Goal: Transaction & Acquisition: Purchase product/service

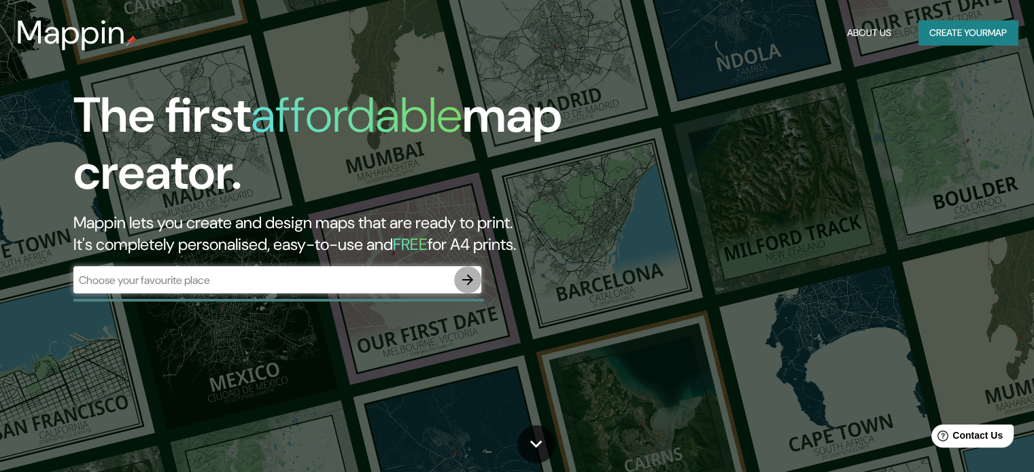
click at [472, 280] on icon "button" at bounding box center [467, 280] width 11 height 11
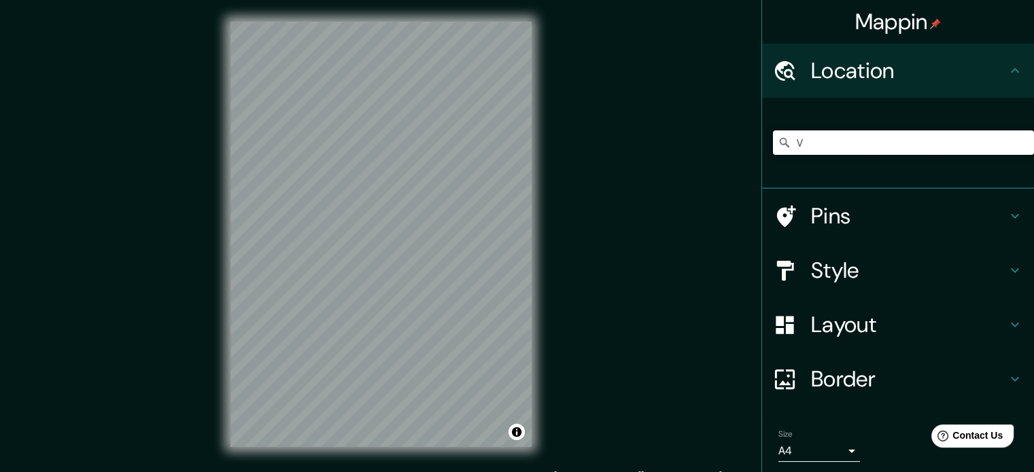
click at [818, 141] on input "V" at bounding box center [903, 142] width 261 height 24
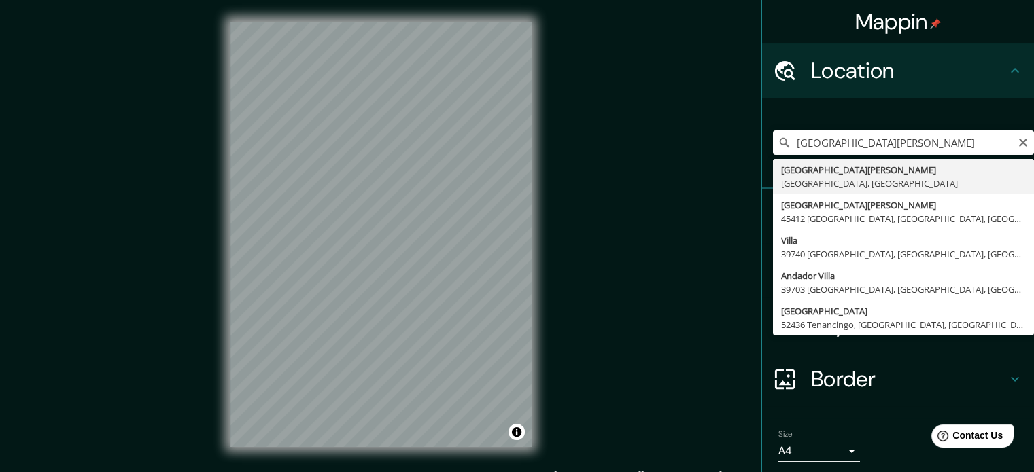
type input "[GEOGRAPHIC_DATA][PERSON_NAME], [GEOGRAPHIC_DATA], [GEOGRAPHIC_DATA]"
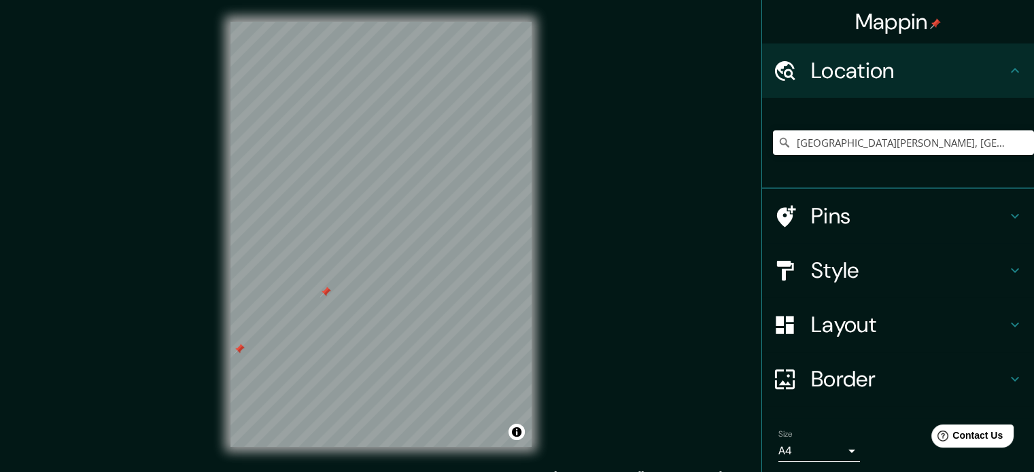
drag, startPoint x: 292, startPoint y: 342, endPoint x: 241, endPoint y: 347, distance: 51.9
click at [241, 347] on div at bounding box center [239, 349] width 11 height 11
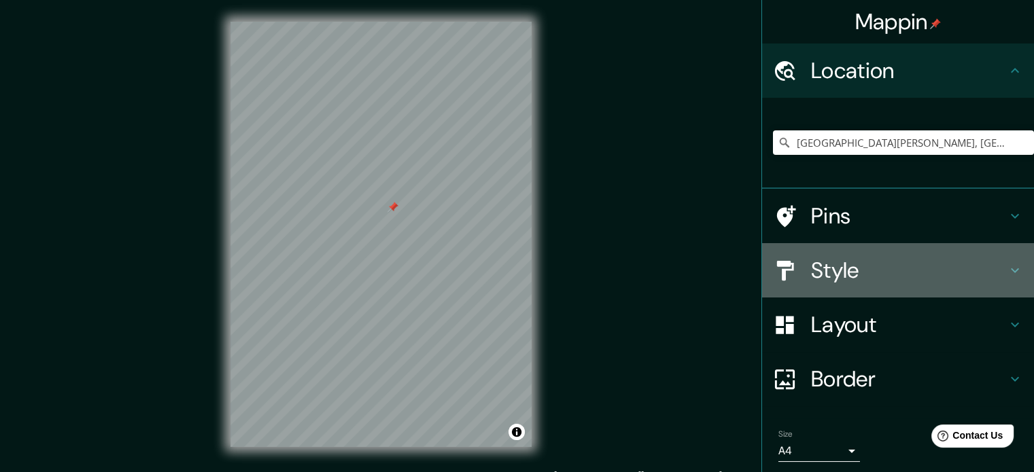
click at [898, 268] on h4 "Style" at bounding box center [909, 270] width 196 height 27
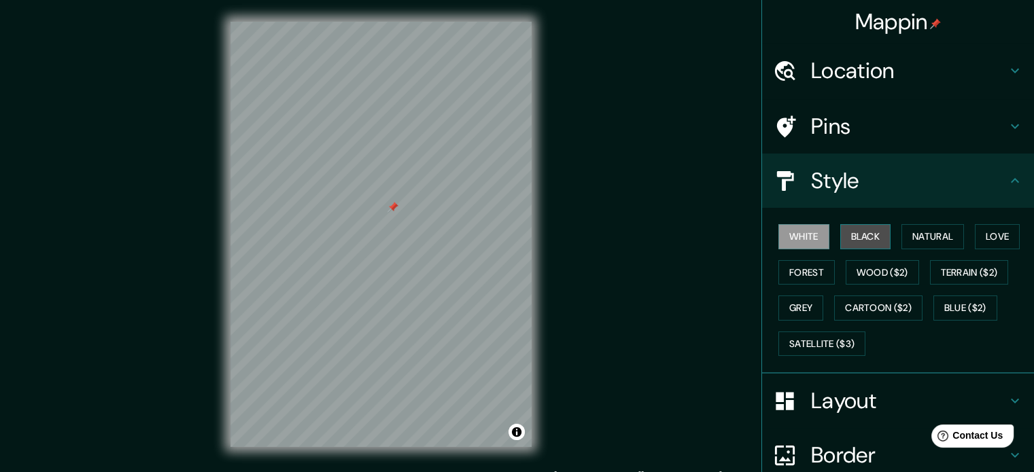
click at [864, 239] on button "Black" at bounding box center [865, 236] width 51 height 25
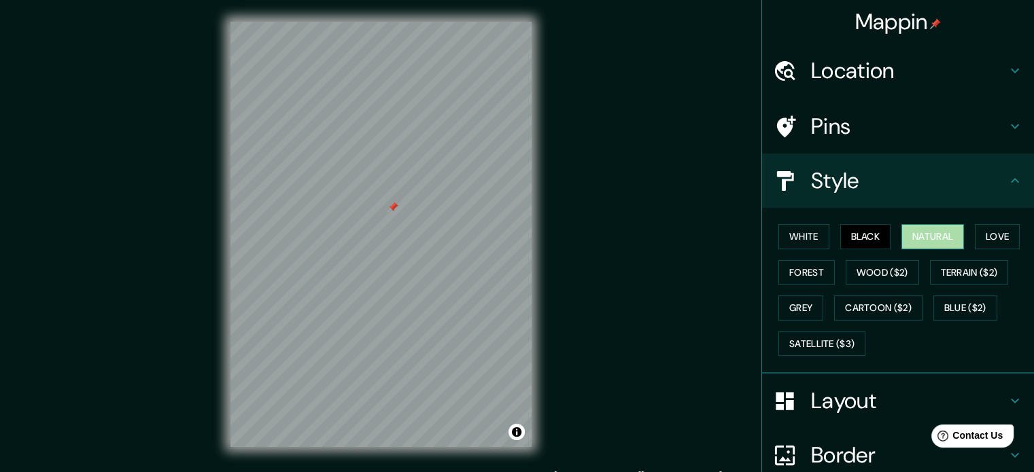
click at [915, 237] on button "Natural" at bounding box center [932, 236] width 63 height 25
click at [979, 234] on button "Love" at bounding box center [997, 236] width 45 height 25
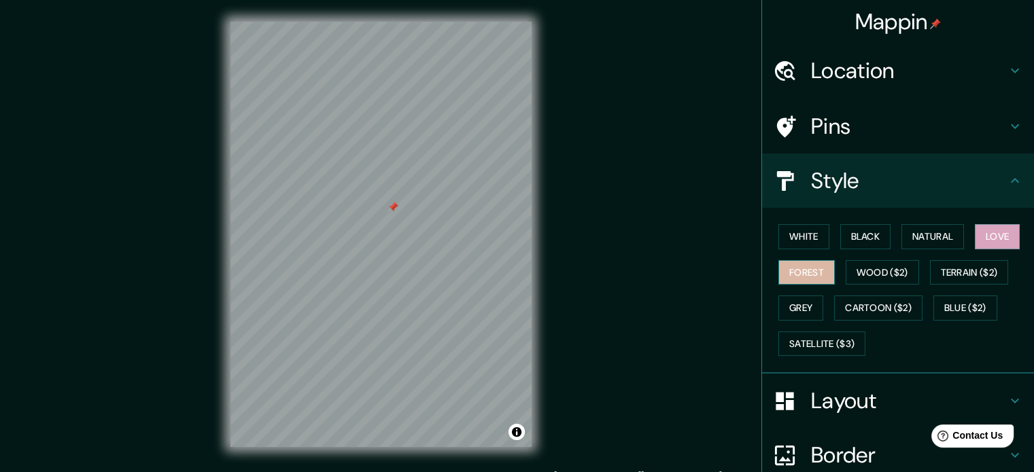
click at [798, 267] on button "Forest" at bounding box center [806, 272] width 56 height 25
click at [861, 280] on button "Wood ($2)" at bounding box center [881, 272] width 73 height 25
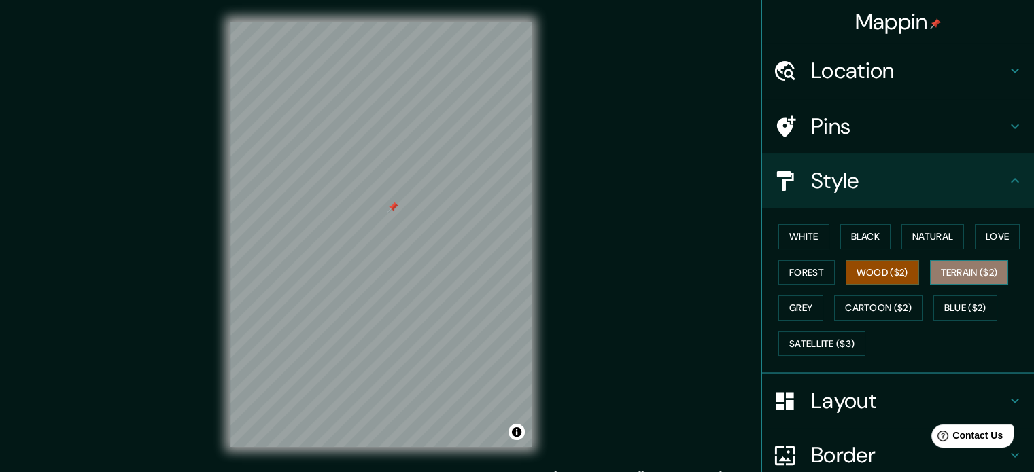
click at [944, 277] on button "Terrain ($2)" at bounding box center [969, 272] width 79 height 25
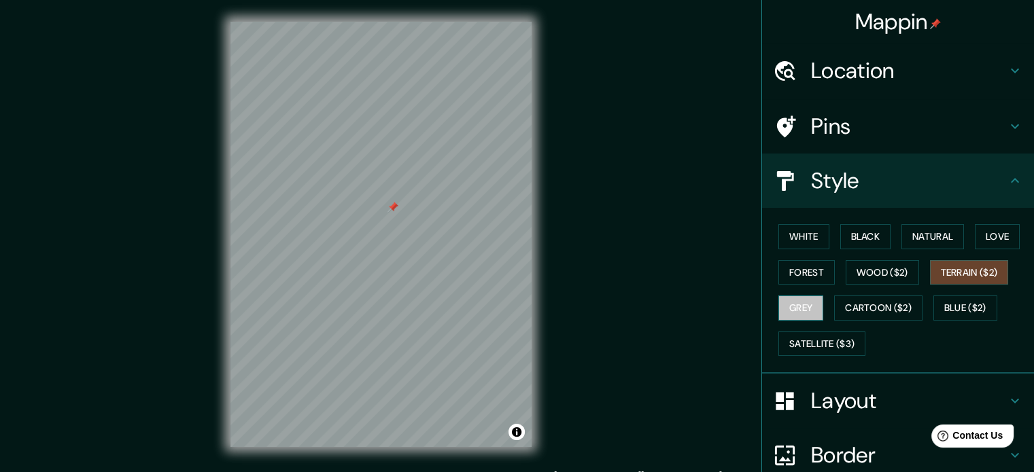
click at [799, 307] on button "Grey" at bounding box center [800, 308] width 45 height 25
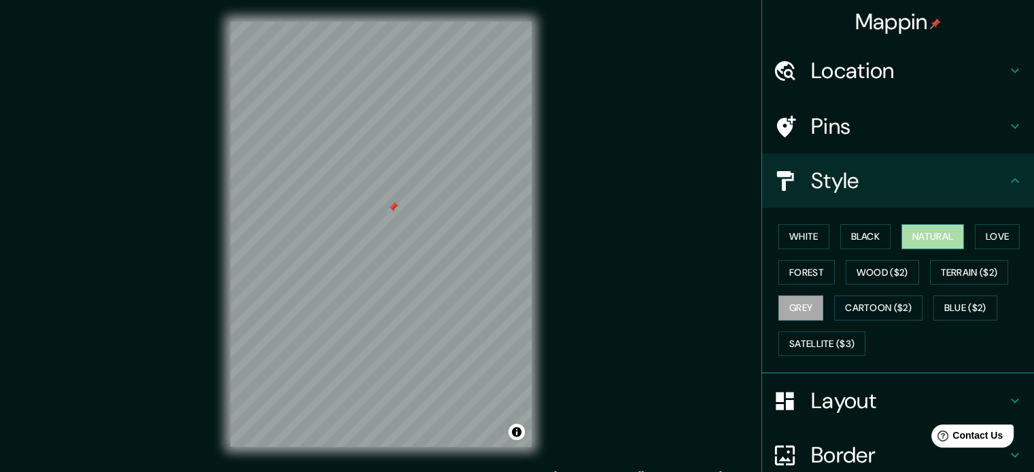
click at [908, 232] on button "Natural" at bounding box center [932, 236] width 63 height 25
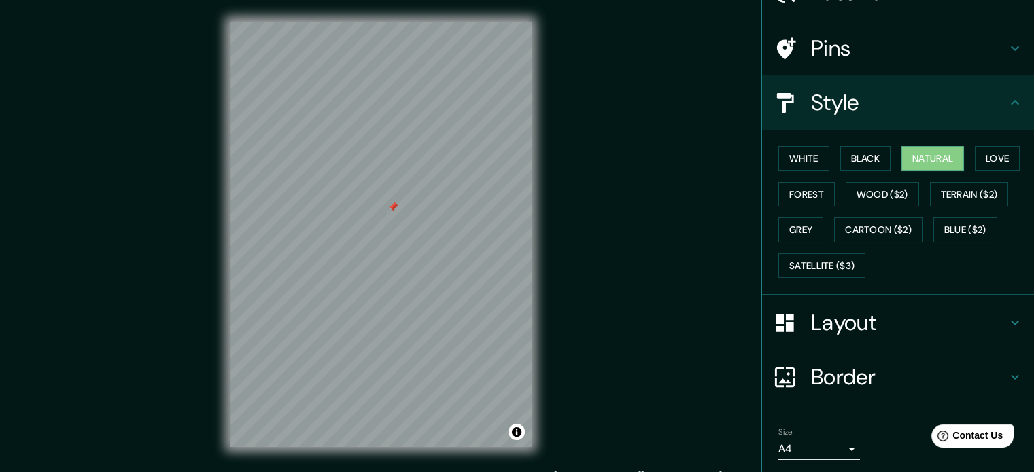
scroll to position [79, 0]
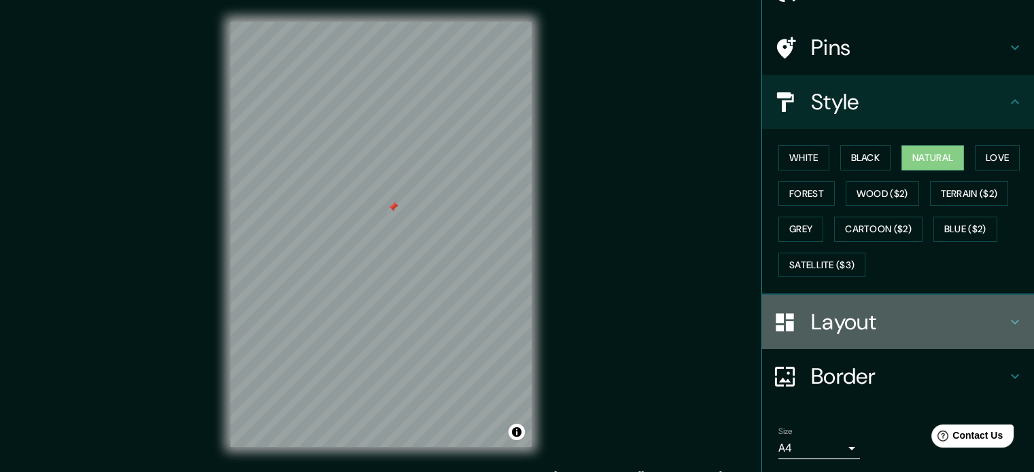
click at [1006, 315] on icon at bounding box center [1014, 322] width 16 height 16
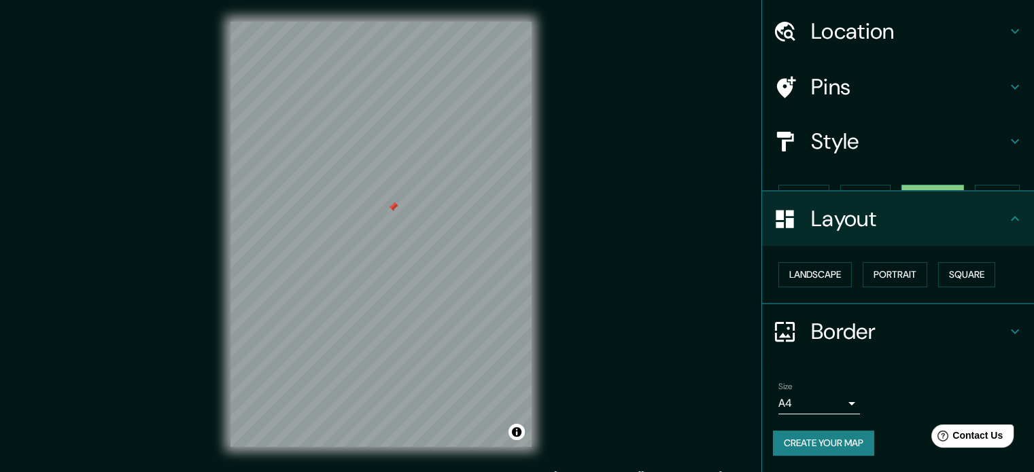
scroll to position [15, 0]
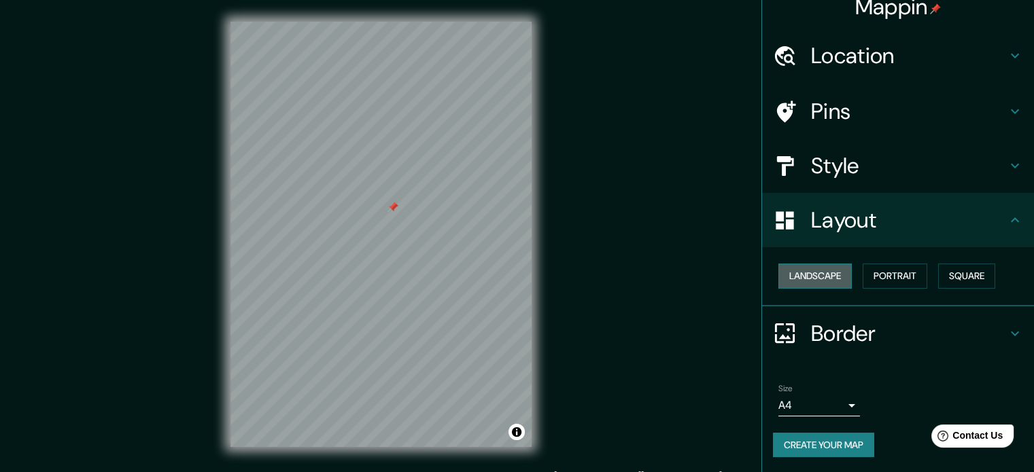
click at [817, 277] on button "Landscape" at bounding box center [814, 276] width 73 height 25
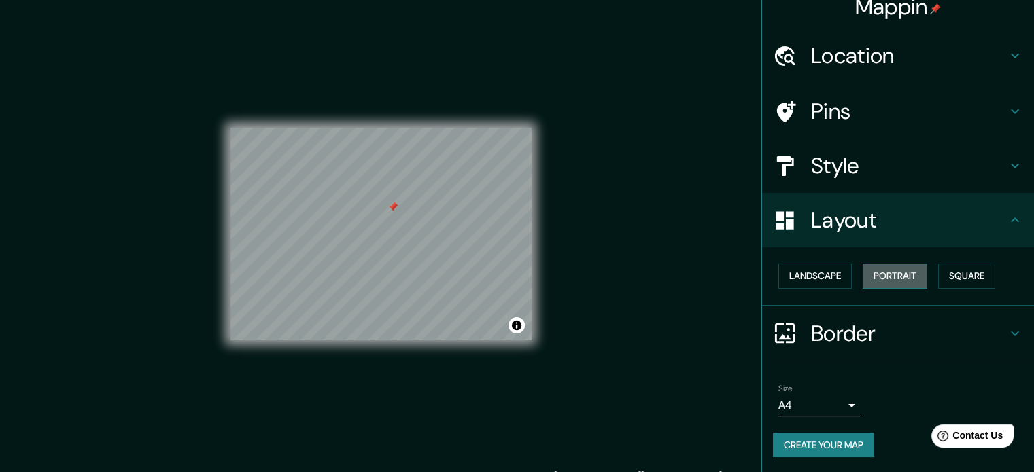
click at [891, 278] on button "Portrait" at bounding box center [894, 276] width 65 height 25
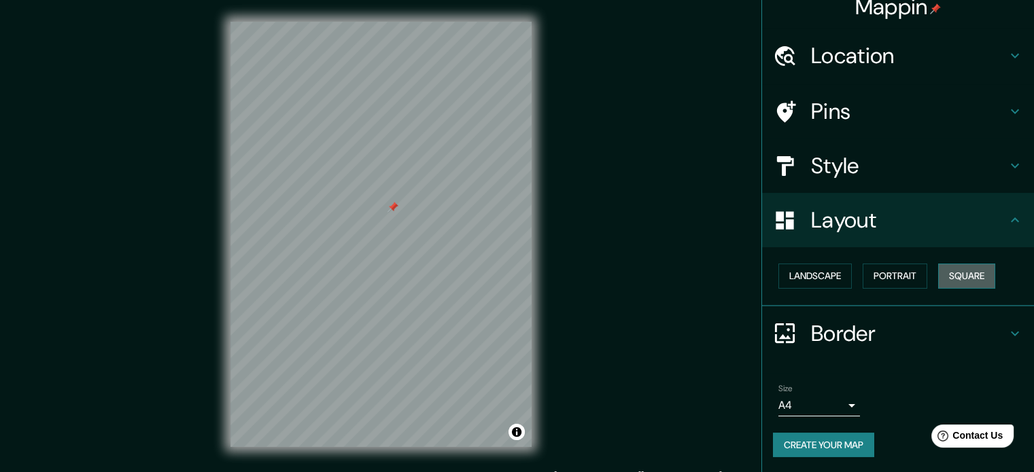
click at [956, 277] on button "Square" at bounding box center [966, 276] width 57 height 25
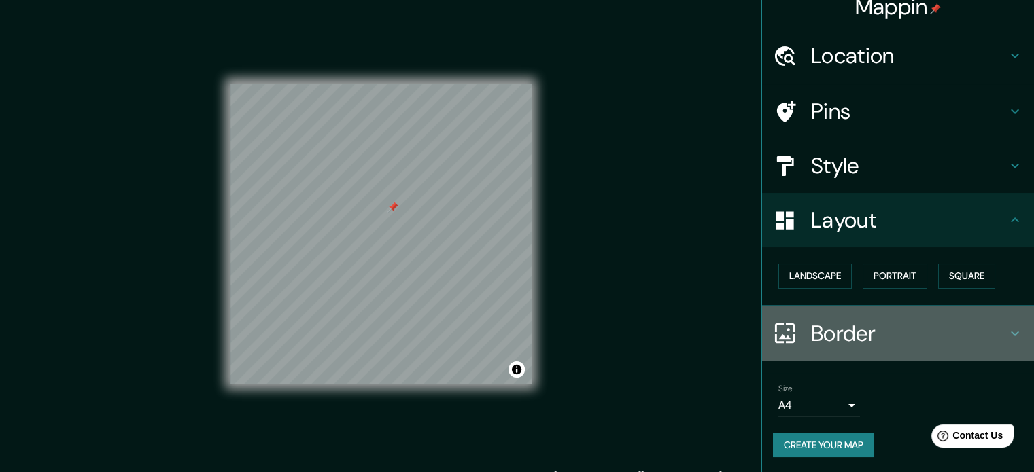
click at [822, 330] on h4 "Border" at bounding box center [909, 333] width 196 height 27
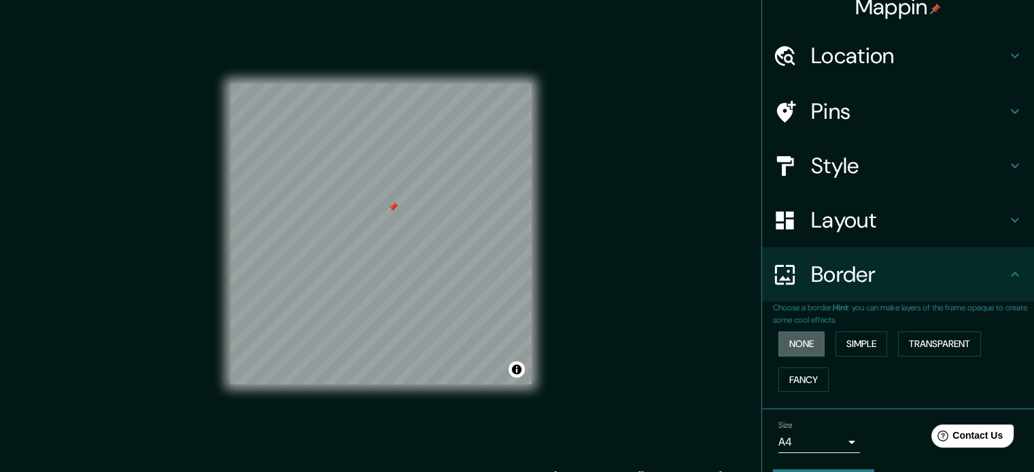
click at [801, 348] on button "None" at bounding box center [801, 344] width 46 height 25
click at [858, 340] on button "Simple" at bounding box center [861, 344] width 52 height 25
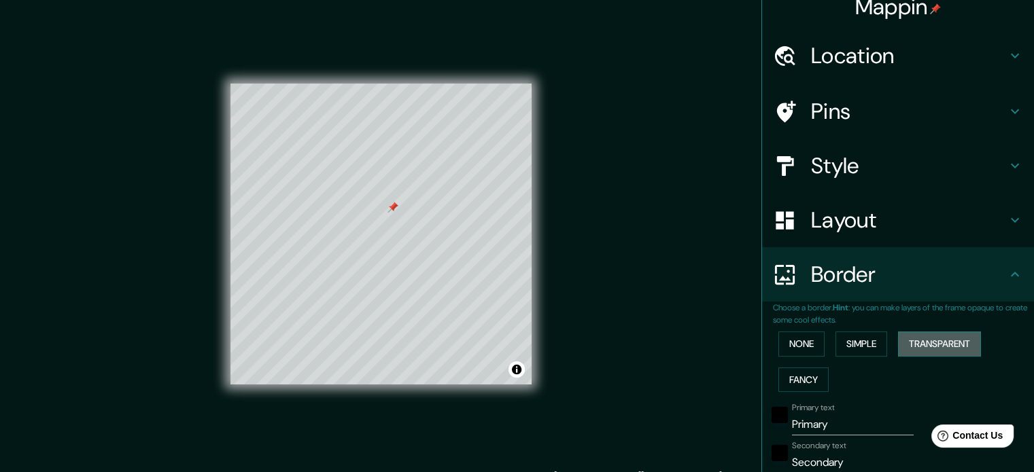
click at [922, 342] on button "Transparent" at bounding box center [939, 344] width 83 height 25
click at [790, 374] on button "Fancy" at bounding box center [803, 380] width 50 height 25
click at [1028, 247] on div "Mappin Location [GEOGRAPHIC_DATA][PERSON_NAME], [GEOGRAPHIC_DATA], [GEOGRAPHIC_…" at bounding box center [897, 236] width 273 height 472
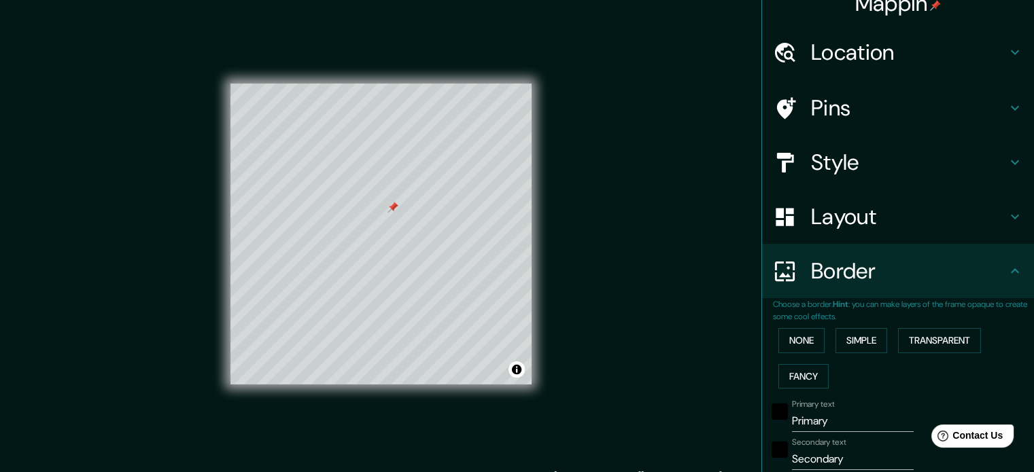
scroll to position [0, 0]
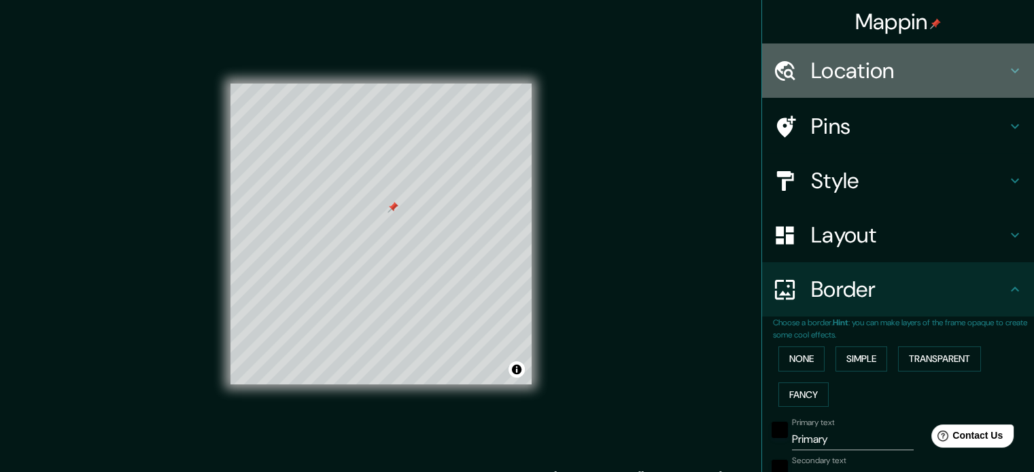
click at [835, 78] on h4 "Location" at bounding box center [909, 70] width 196 height 27
type input "177"
type input "35"
type input "18"
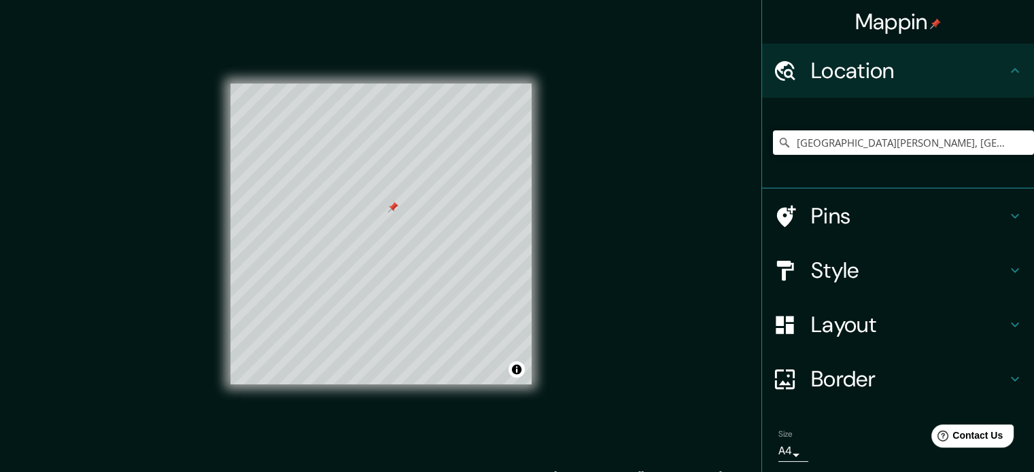
click at [818, 214] on h4 "Pins" at bounding box center [909, 216] width 196 height 27
type input "177"
type input "35"
type input "18"
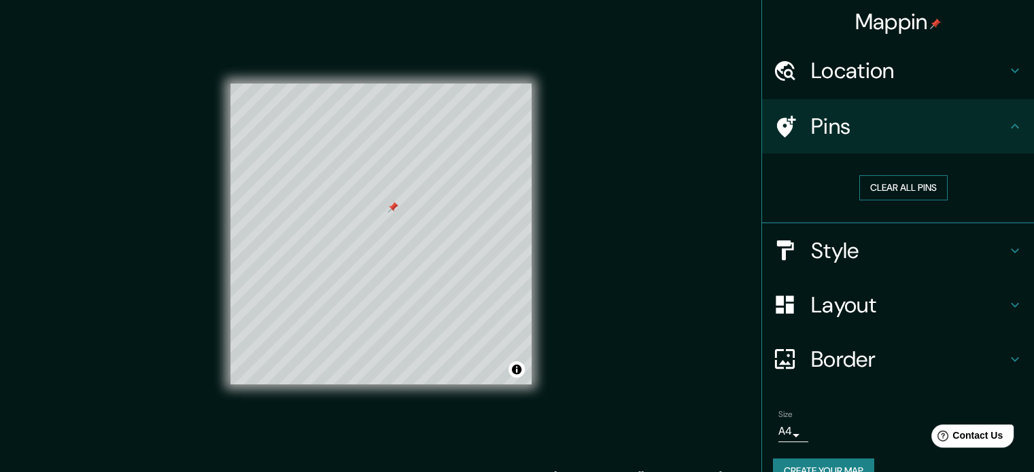
click at [874, 190] on button "Clear all pins" at bounding box center [903, 187] width 88 height 25
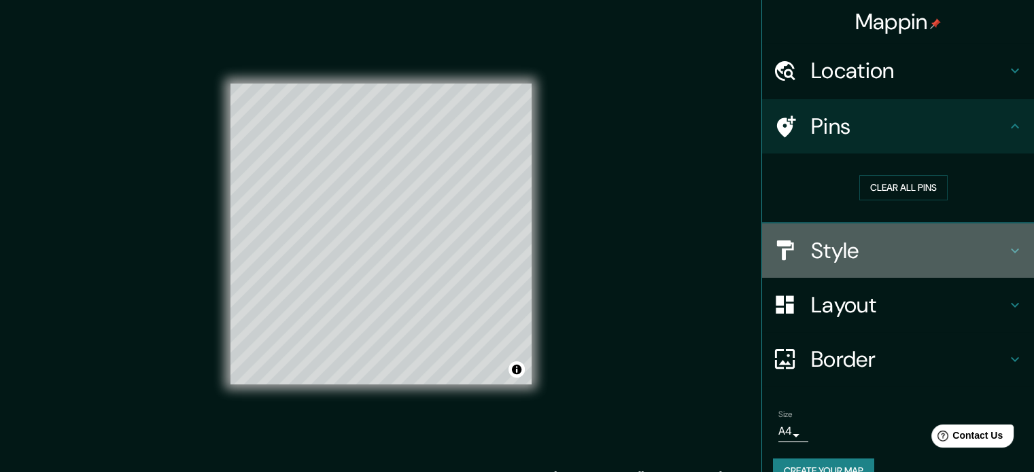
click at [837, 248] on h4 "Style" at bounding box center [909, 250] width 196 height 27
type input "177"
type input "35"
type input "18"
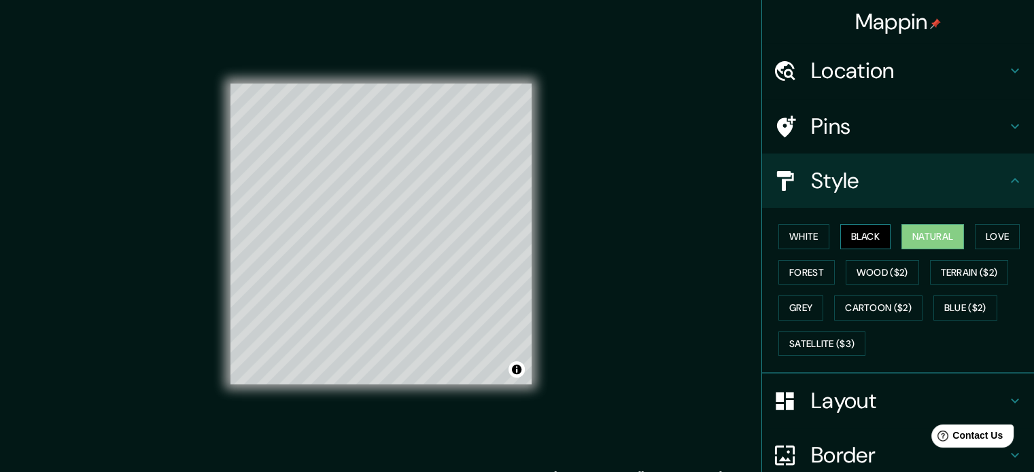
click at [859, 237] on button "Black" at bounding box center [865, 236] width 51 height 25
click at [797, 240] on button "White" at bounding box center [803, 236] width 51 height 25
click at [927, 236] on button "Natural" at bounding box center [932, 236] width 63 height 25
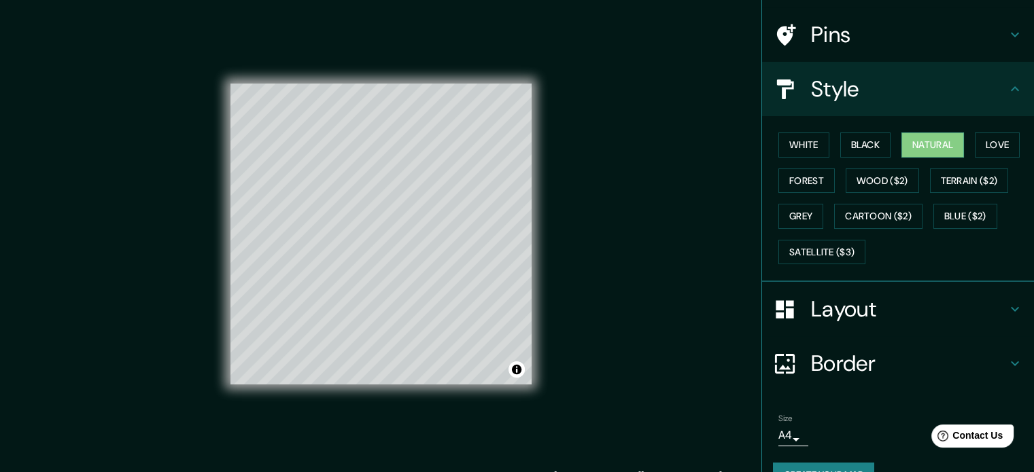
scroll to position [121, 0]
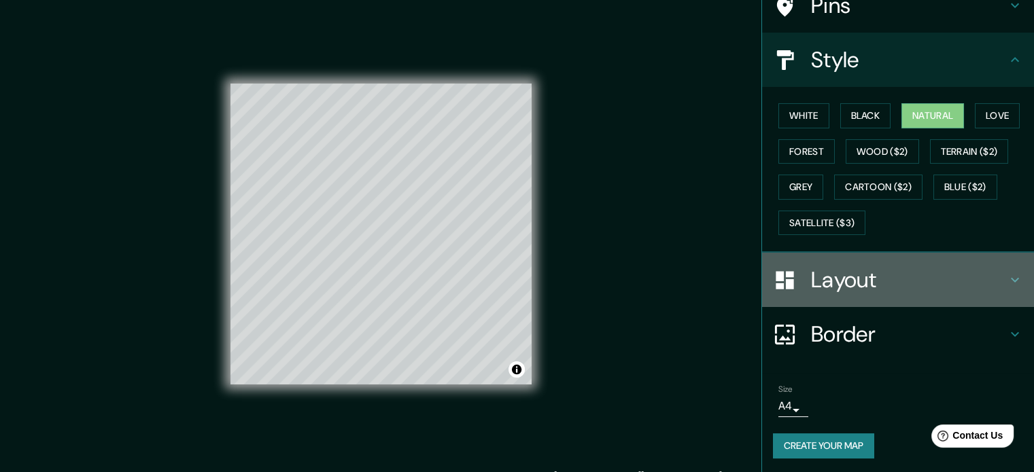
click at [871, 280] on h4 "Layout" at bounding box center [909, 279] width 196 height 27
type input "177"
type input "35"
type input "18"
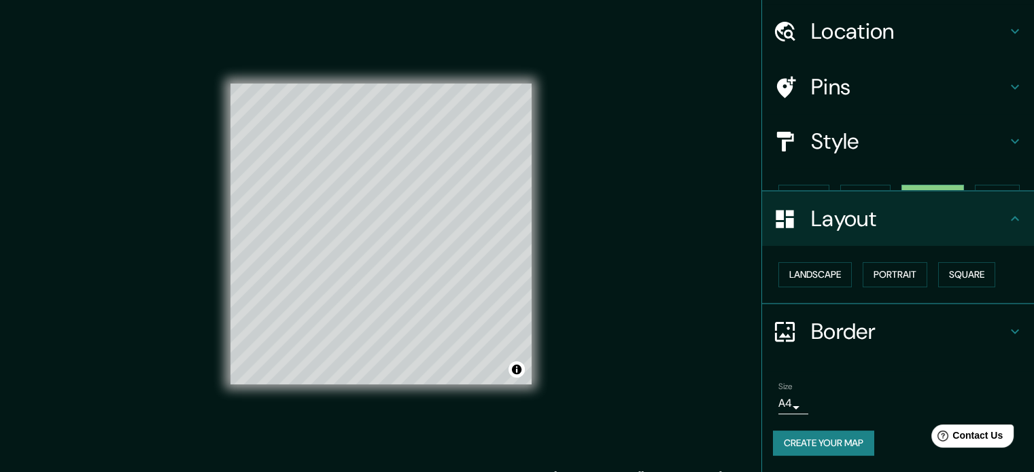
scroll to position [15, 0]
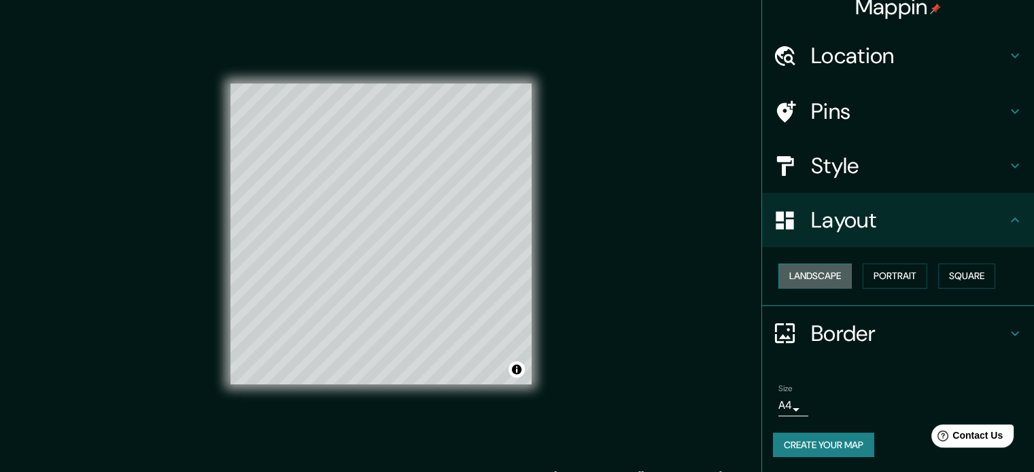
click at [818, 276] on button "Landscape" at bounding box center [814, 276] width 73 height 25
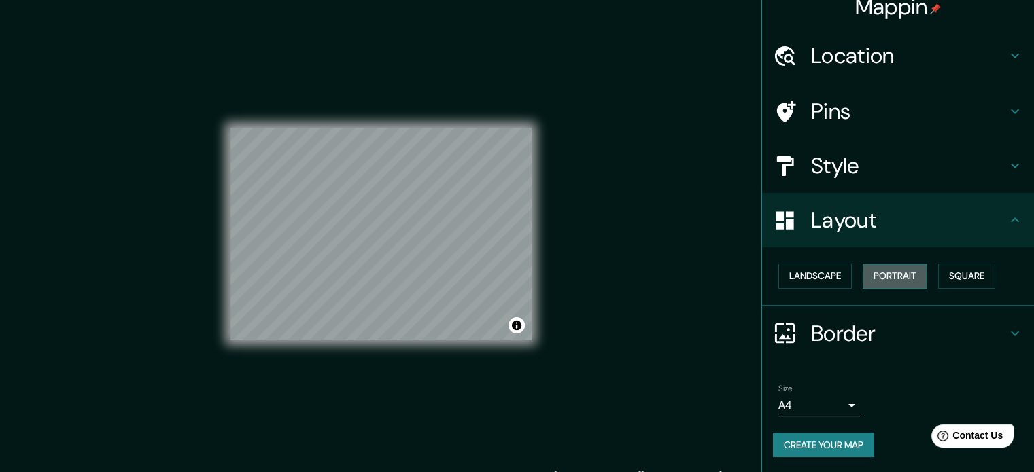
click at [888, 273] on button "Portrait" at bounding box center [894, 276] width 65 height 25
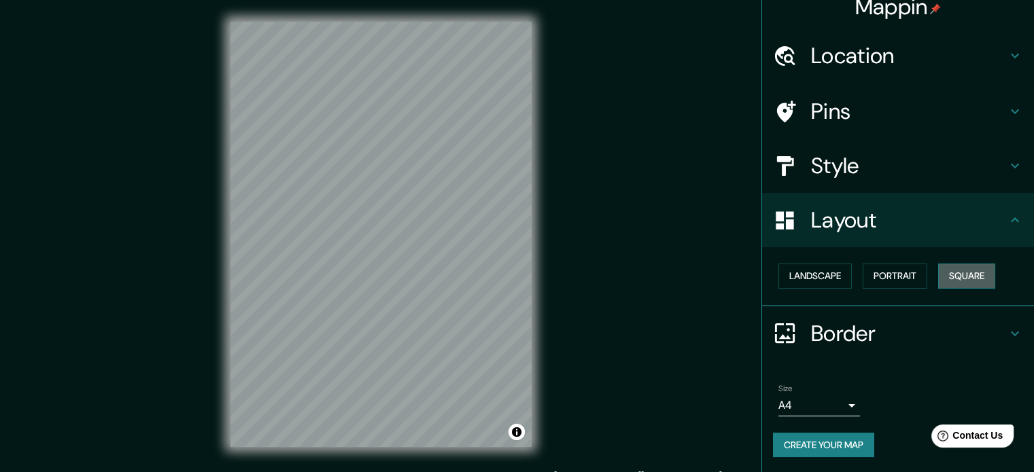
click at [954, 278] on button "Square" at bounding box center [966, 276] width 57 height 25
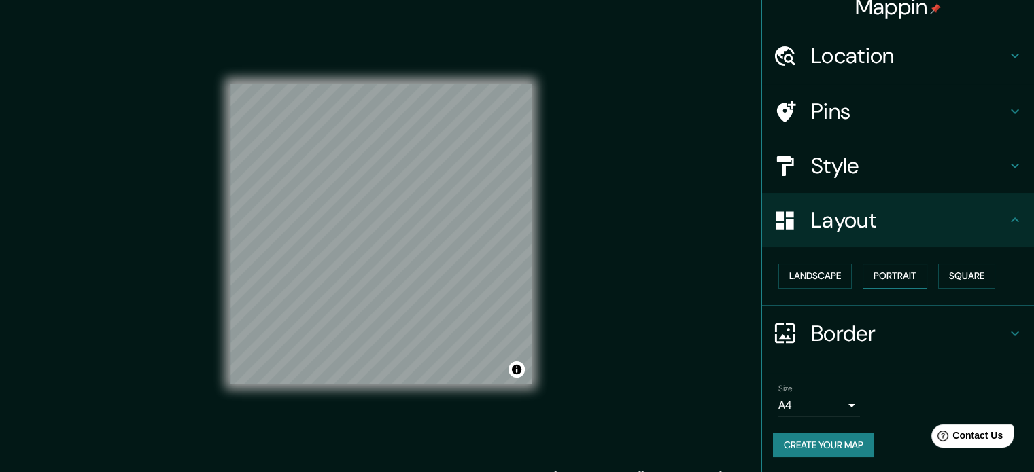
click at [907, 278] on button "Portrait" at bounding box center [894, 276] width 65 height 25
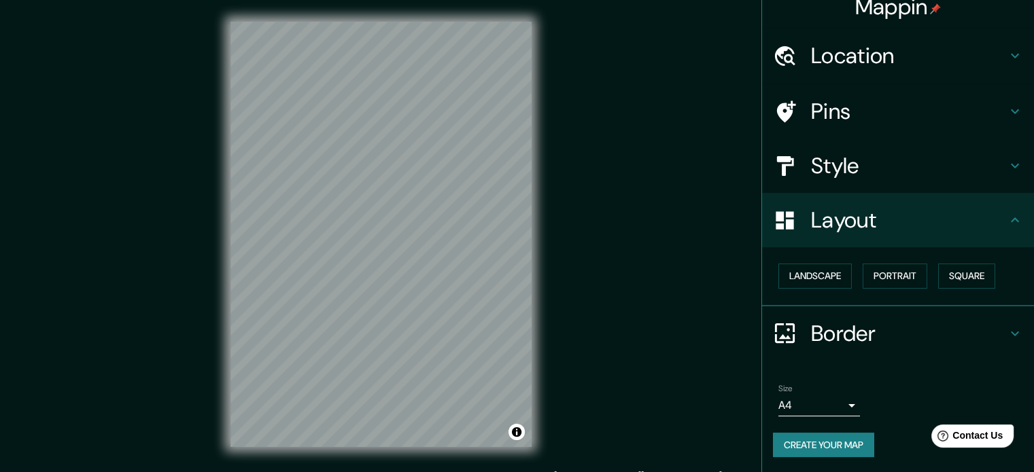
scroll to position [18, 0]
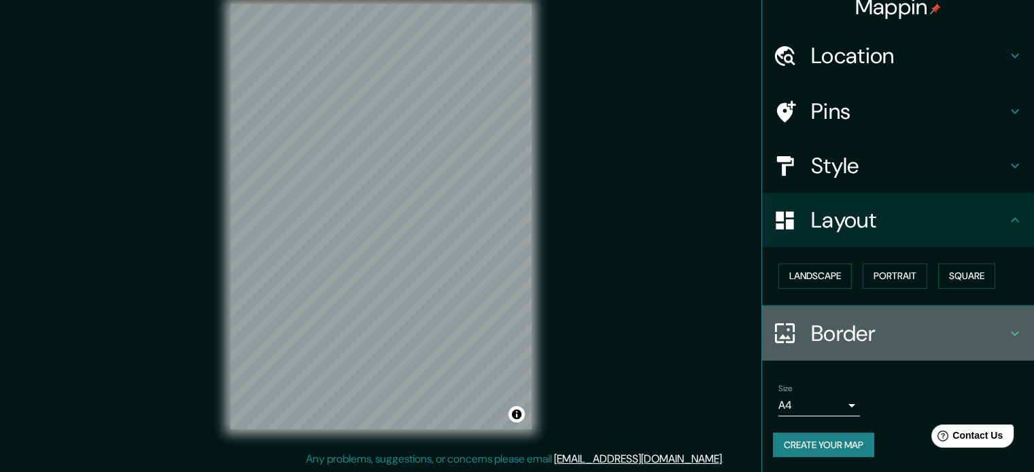
click at [981, 329] on h4 "Border" at bounding box center [909, 333] width 196 height 27
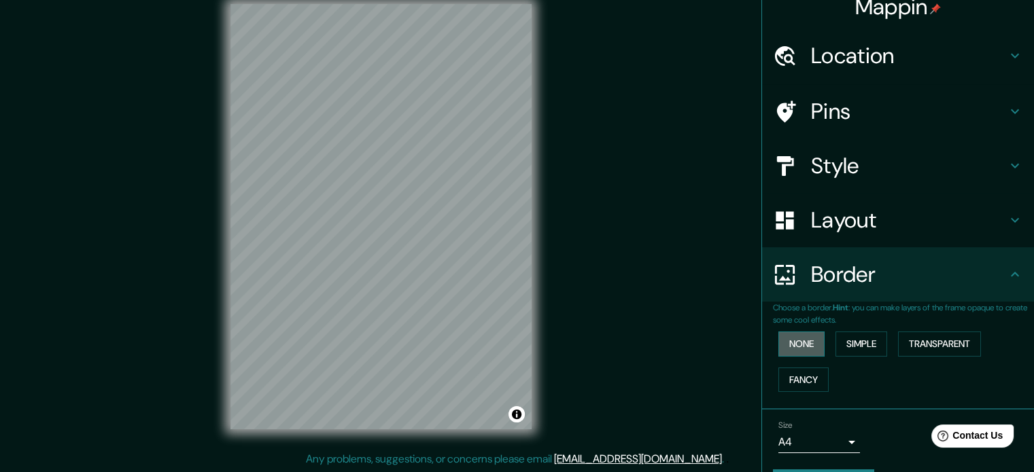
click at [796, 344] on button "None" at bounding box center [801, 344] width 46 height 25
click at [860, 343] on button "Simple" at bounding box center [861, 344] width 52 height 25
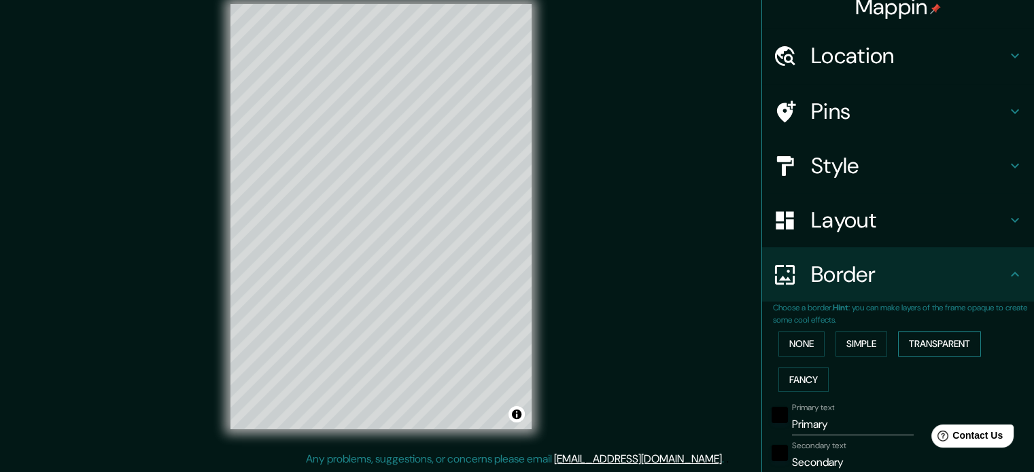
click at [919, 345] on button "Transparent" at bounding box center [939, 344] width 83 height 25
click at [791, 379] on button "Fancy" at bounding box center [803, 380] width 50 height 25
click at [854, 349] on button "Simple" at bounding box center [861, 344] width 52 height 25
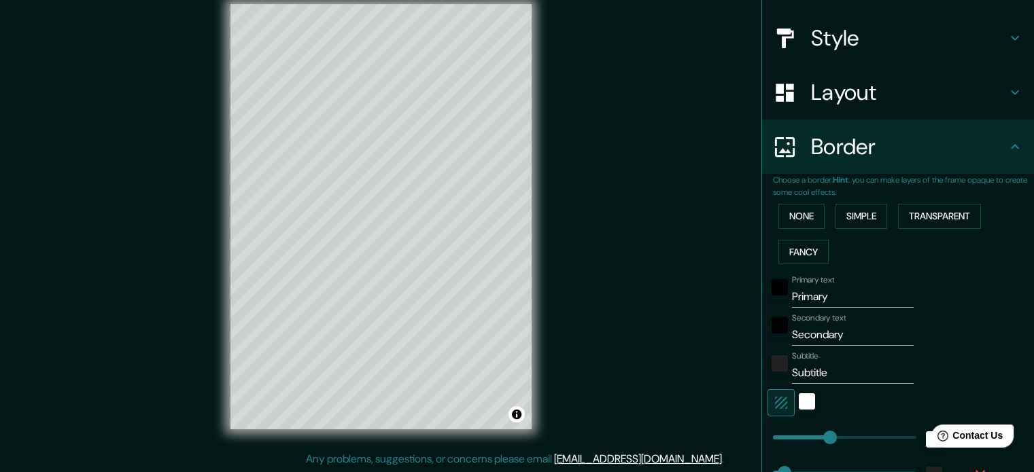
scroll to position [144, 0]
click at [799, 295] on input "Primary" at bounding box center [853, 296] width 122 height 22
type input "V"
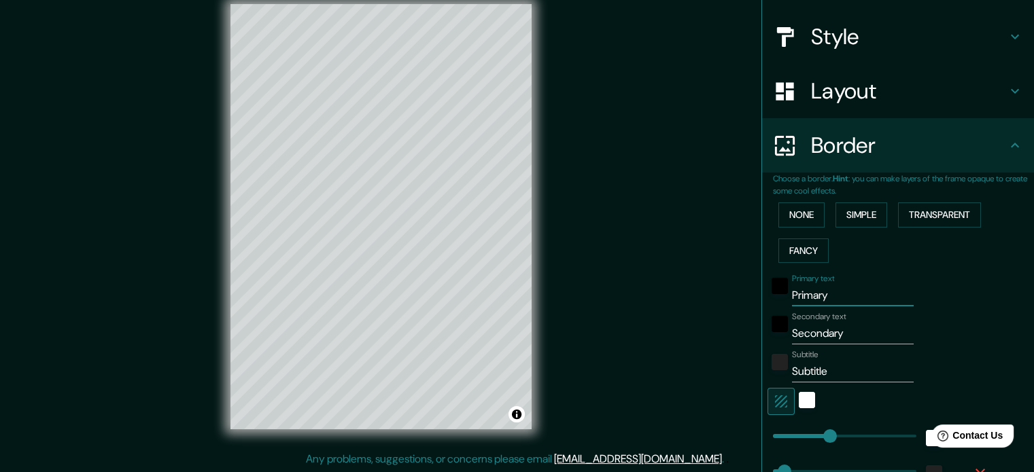
type input "177"
type input "35"
type input "Vi"
type input "177"
type input "35"
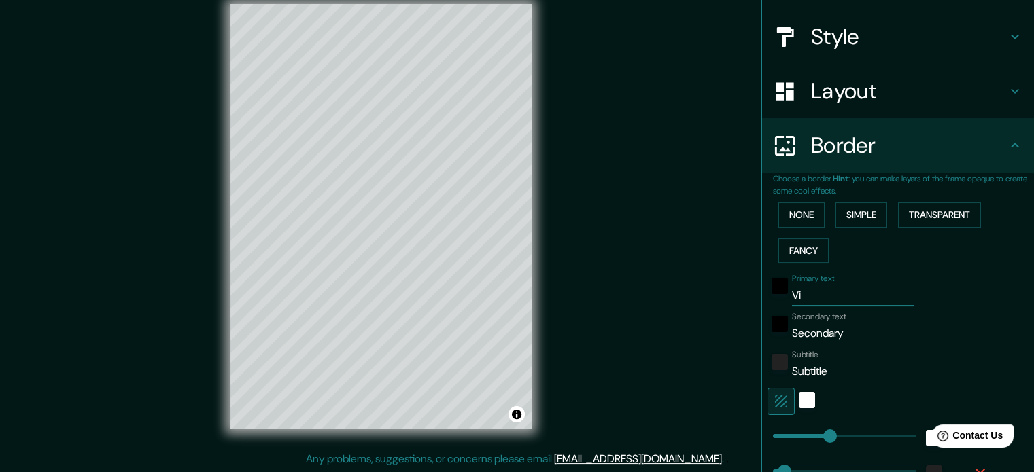
type input "Vil"
type input "177"
type input "35"
type input "Vill"
type input "177"
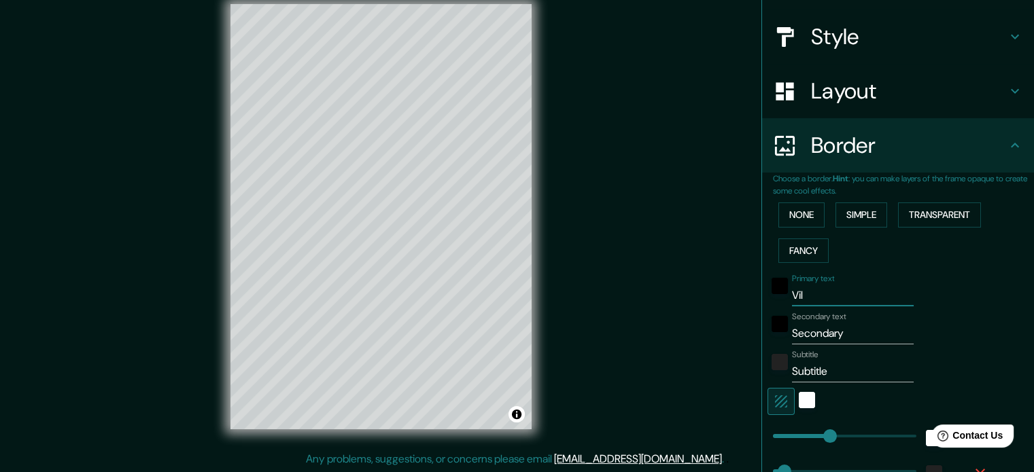
type input "35"
type input "Villa"
type input "177"
type input "35"
type input "Villa"
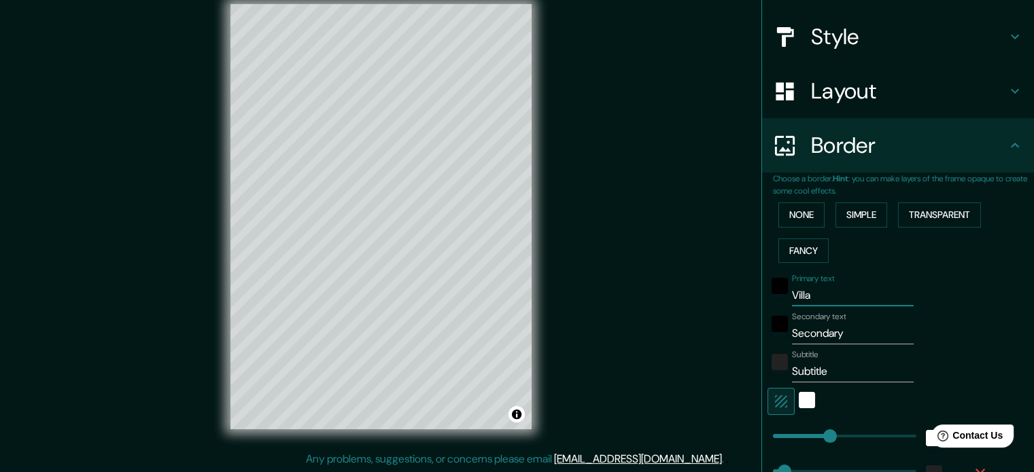
type input "177"
type input "35"
type input "Villa g"
type input "177"
type input "35"
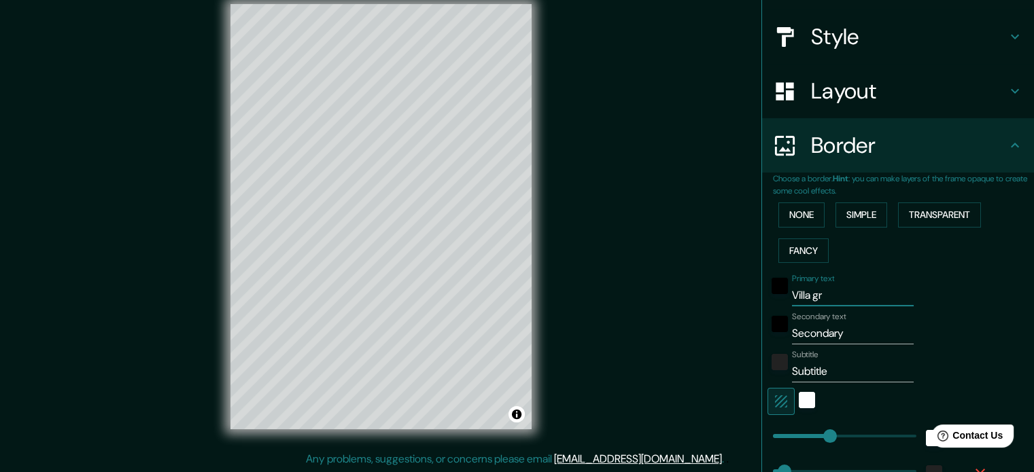
type input "Villa gro"
type input "177"
type input "35"
type input "Villa gro"
click at [801, 331] on input "Secondary" at bounding box center [853, 334] width 122 height 22
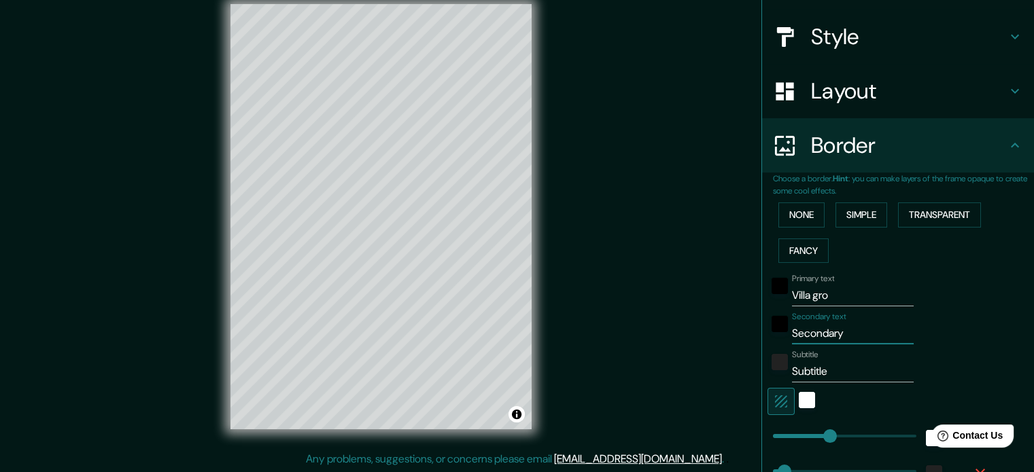
click at [801, 331] on input "Secondary" at bounding box center [853, 334] width 122 height 22
type input "c"
type input "177"
type input "35"
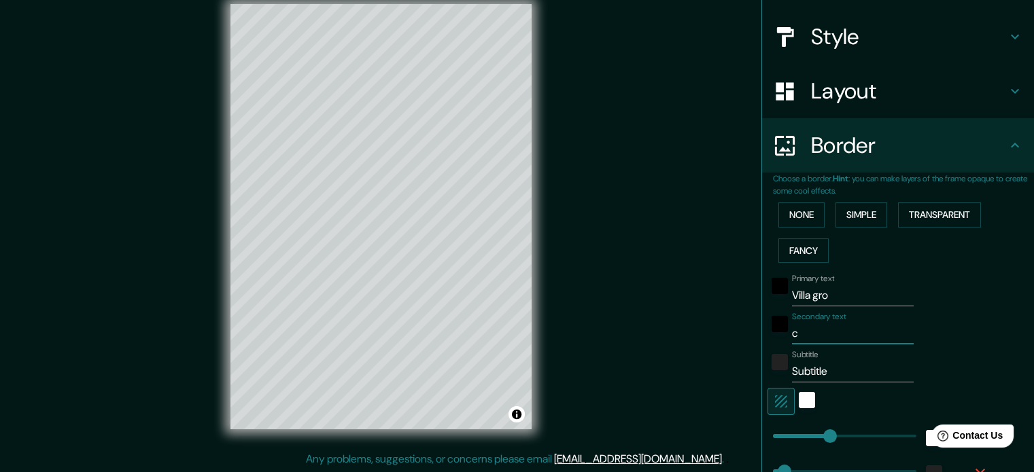
type input "ca"
type input "177"
type input "35"
type input "cab"
type input "177"
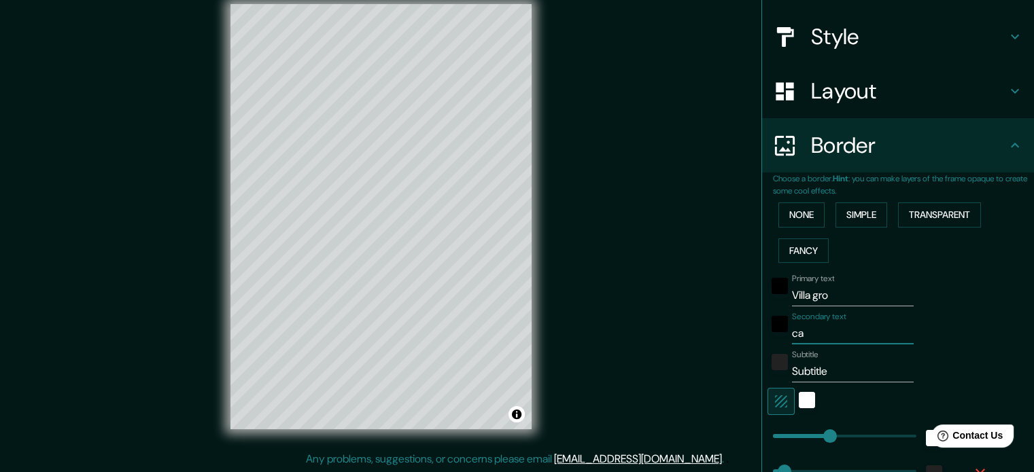
type input "35"
type input "cabe"
type input "177"
type input "35"
type input "cabec"
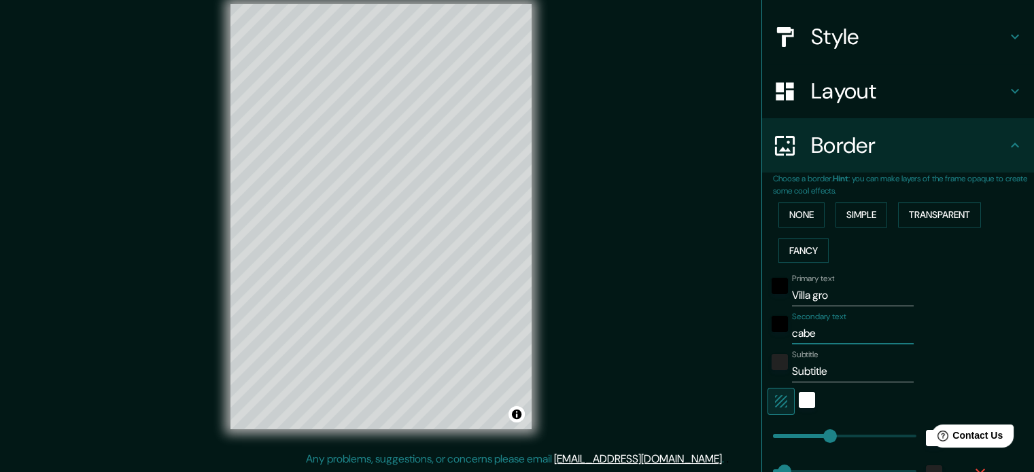
type input "177"
type input "35"
type input "cabece"
type input "177"
type input "35"
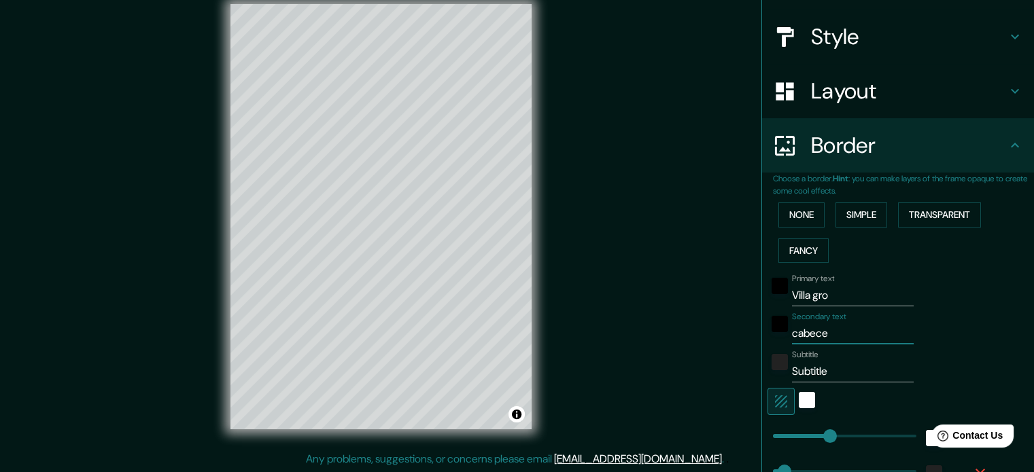
type input "cabecer"
type input "177"
type input "35"
type input "cabecera"
type input "177"
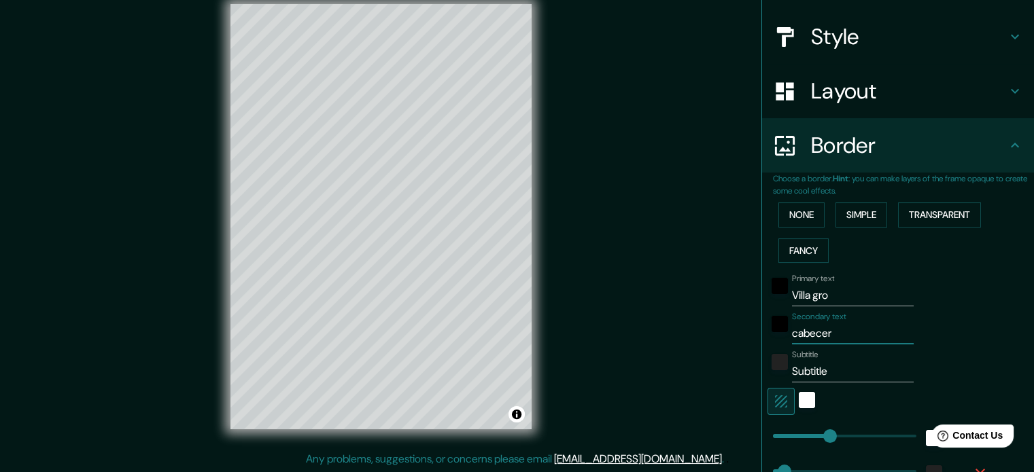
type input "35"
type input "cabecera"
type input "177"
type input "35"
type input "cabecera m"
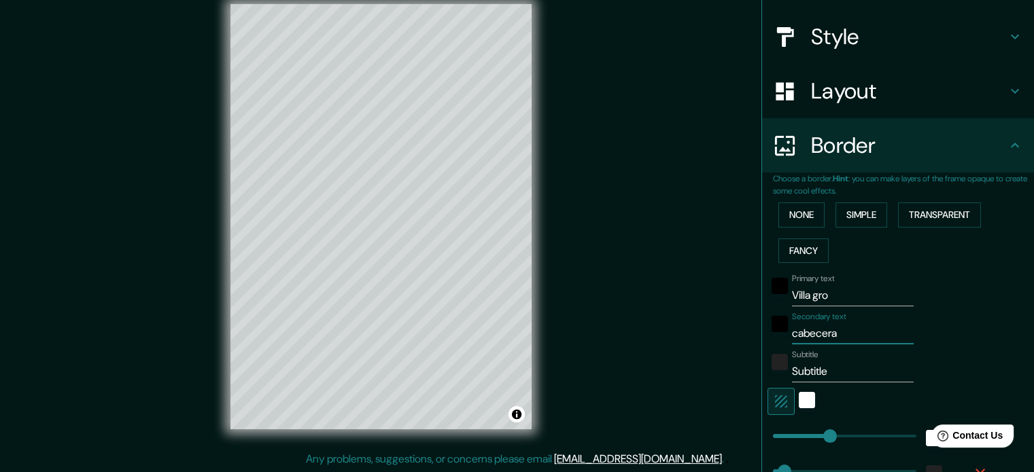
type input "177"
type input "35"
type input "cabecera mu"
type input "177"
type input "35"
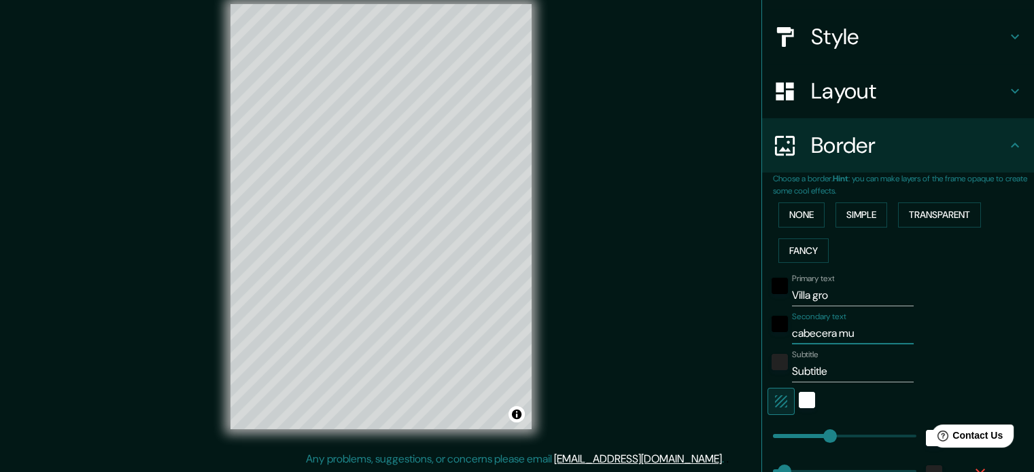
type input "cabecera mun"
type input "177"
type input "35"
type input "cabecera muni"
type input "177"
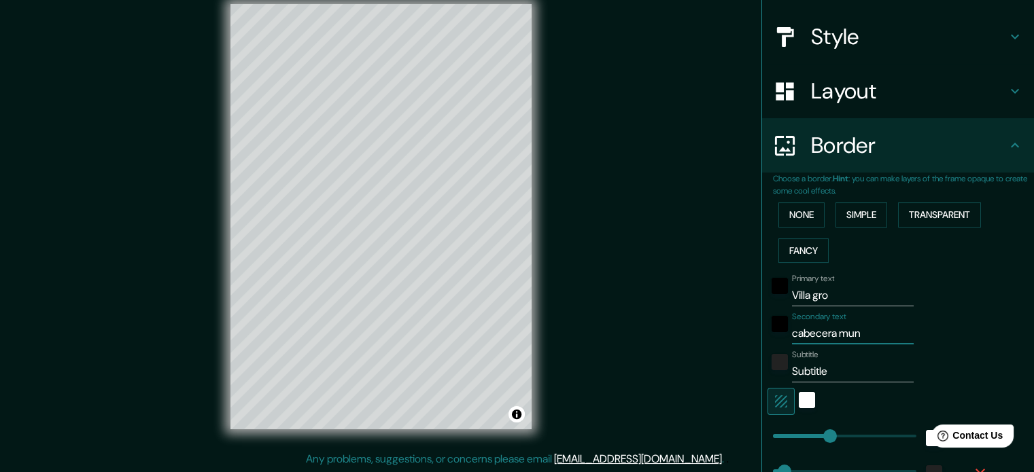
type input "35"
type input "cabecera munici"
type input "177"
type input "35"
type input "cabecera municip"
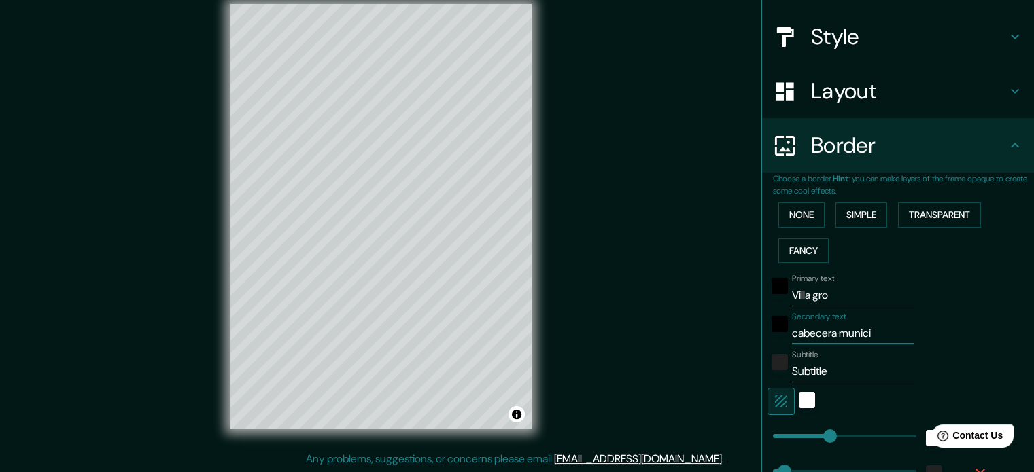
type input "177"
type input "35"
type input "cabecera municipa"
type input "177"
type input "35"
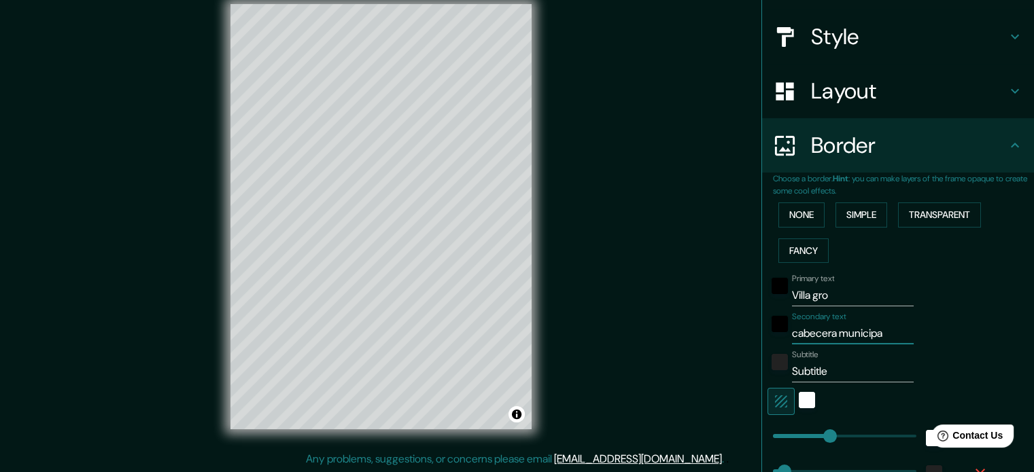
type input "cabecera municip"
type input "177"
type input "35"
type input "c"
type input "177"
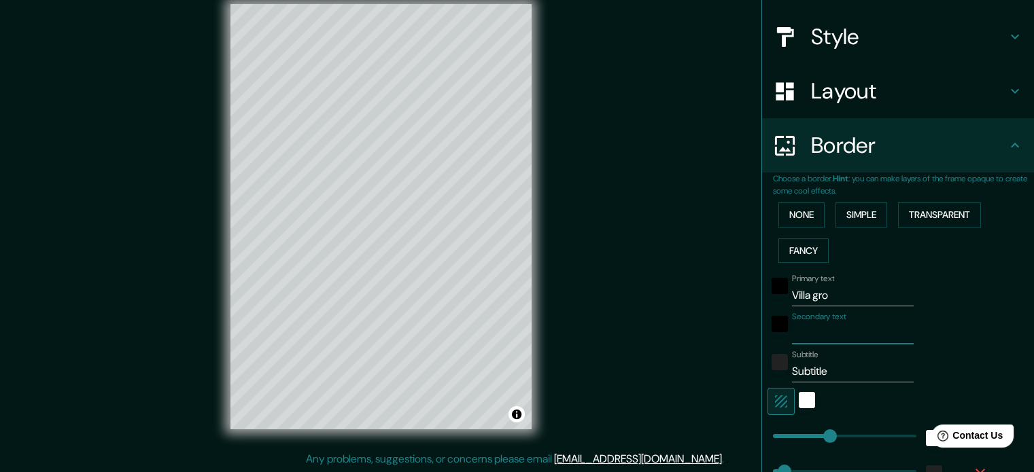
type input "35"
type input "e"
type input "177"
type input "35"
type input "ec"
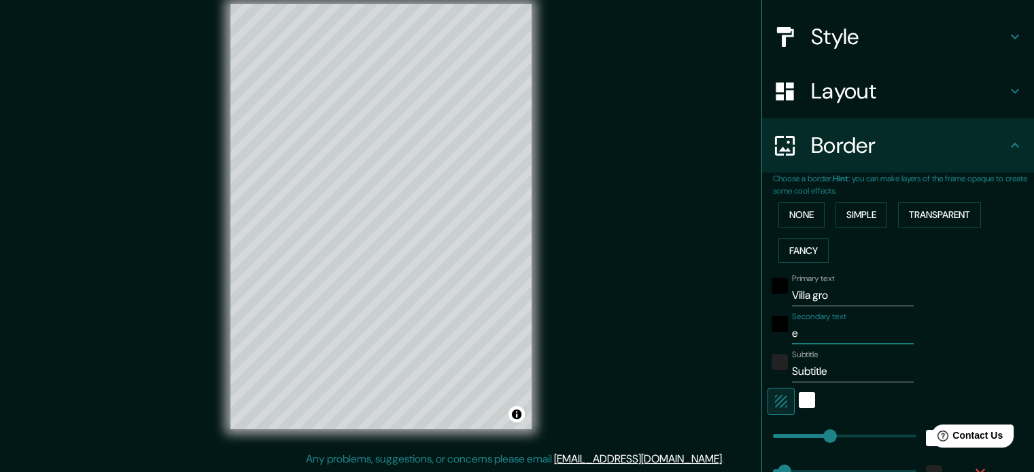
type input "177"
type input "35"
type input "eco"
type input "177"
type input "35"
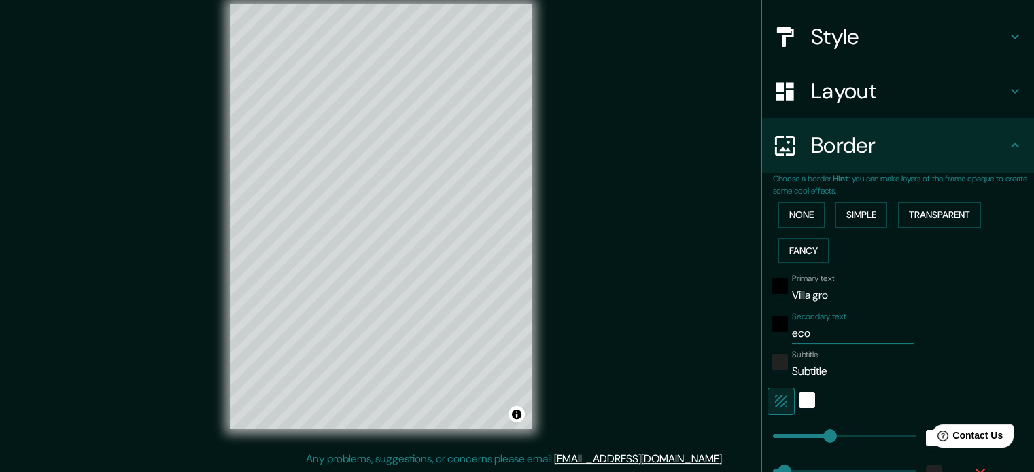
type input "econ"
type input "177"
type input "35"
type input "econo"
type input "177"
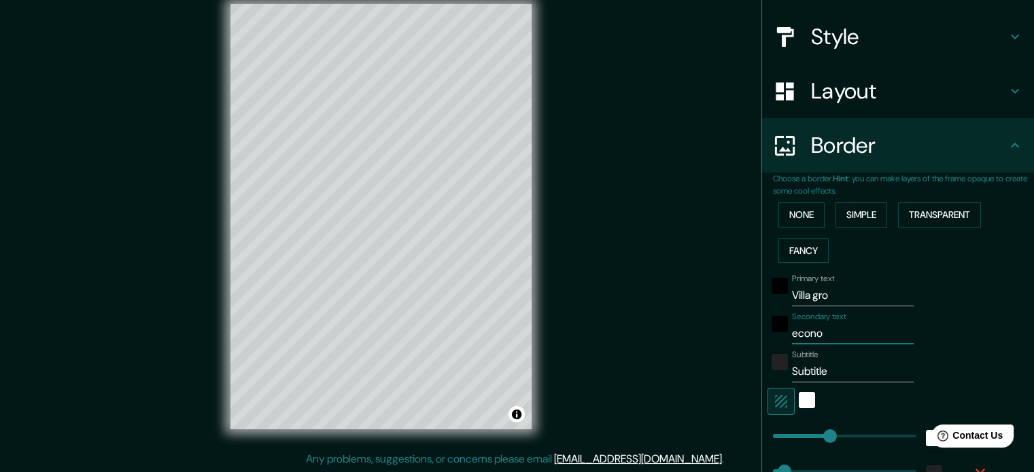
type input "35"
type input "econom"
type input "177"
type input "35"
type input "economi"
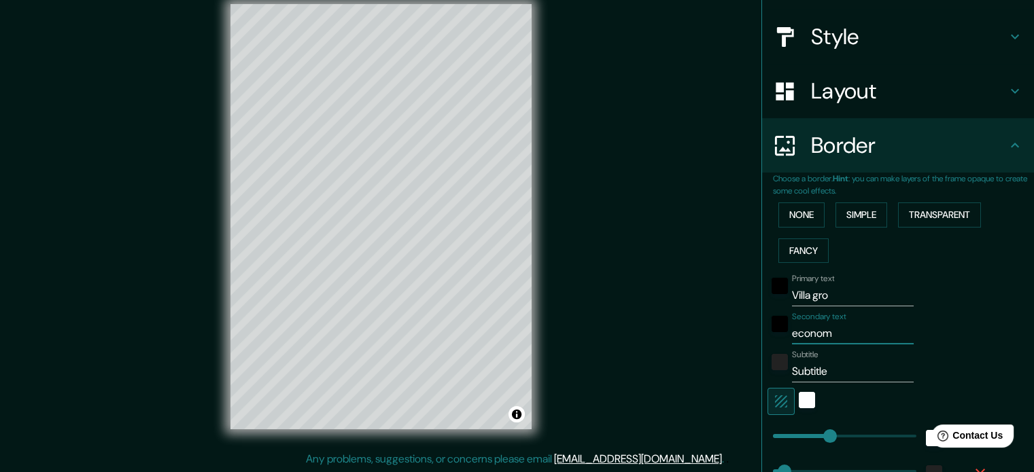
type input "177"
type input "35"
type input "economia"
type input "177"
type input "35"
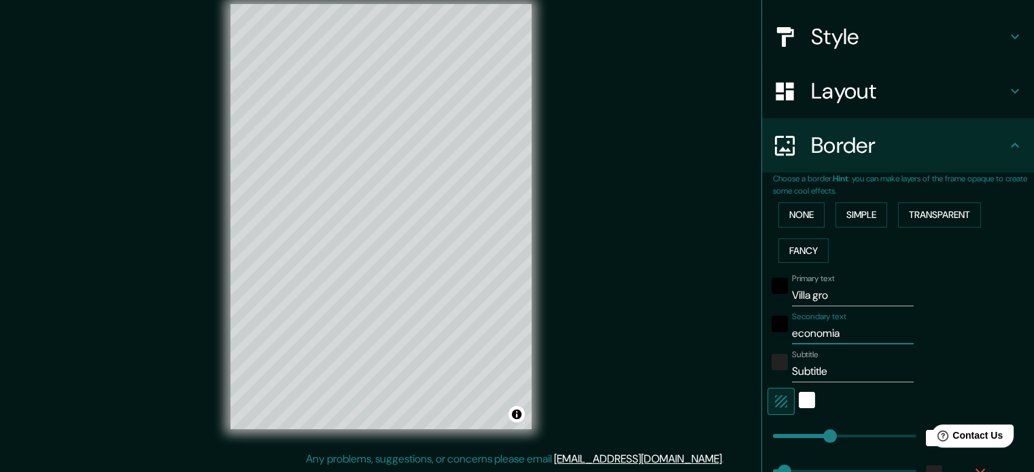
type input "economia"
type input "177"
type input "35"
type input "economia l"
type input "177"
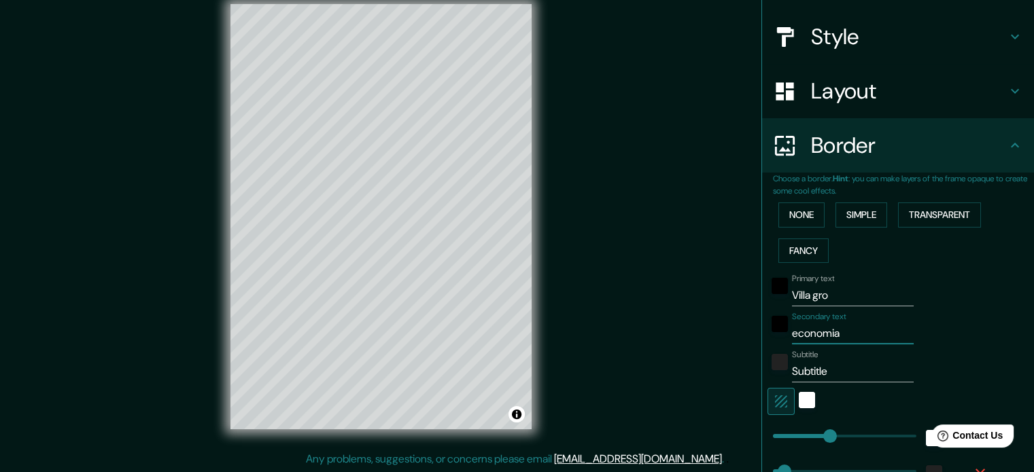
type input "35"
type input "economia lo"
type input "177"
type input "35"
type input "economia loc"
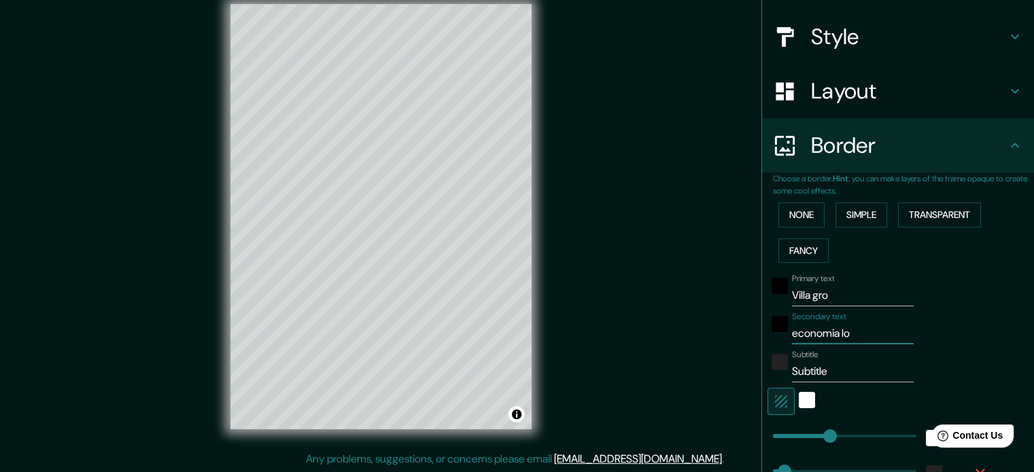
type input "177"
type input "35"
type input "economia locl"
type input "177"
type input "35"
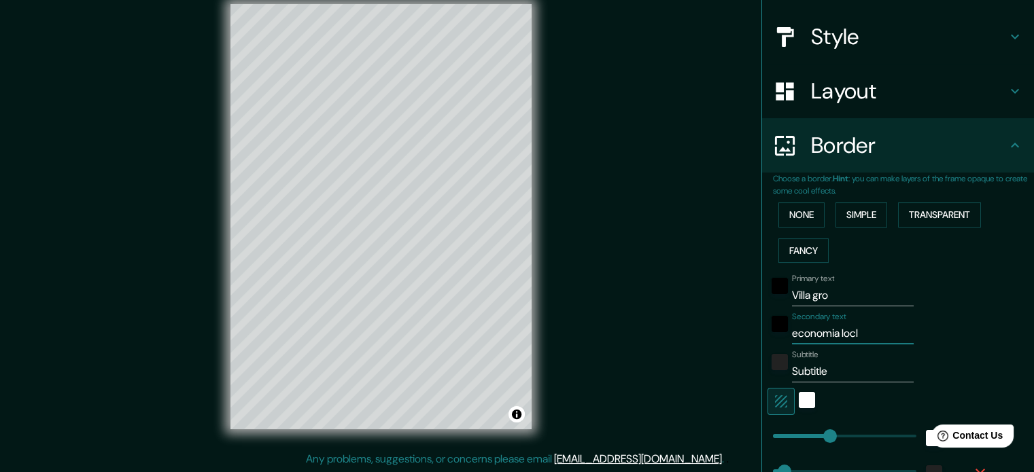
type input "economia locla"
type input "177"
type input "35"
type input "economia locla"
type input "177"
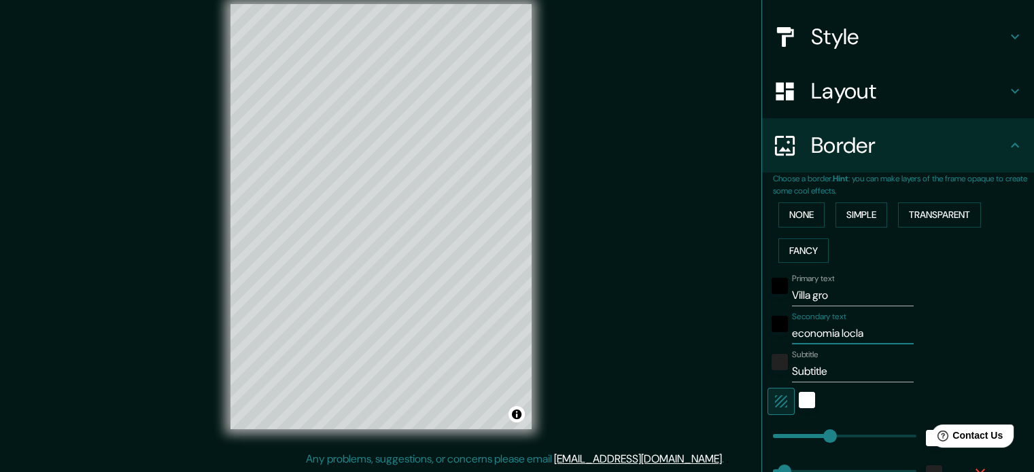
type input "35"
click at [797, 372] on input "Subtitle" at bounding box center [853, 372] width 122 height 22
click at [851, 320] on div "Secondary text economia locla" at bounding box center [853, 328] width 122 height 33
click at [851, 330] on input "economia locla" at bounding box center [853, 334] width 122 height 22
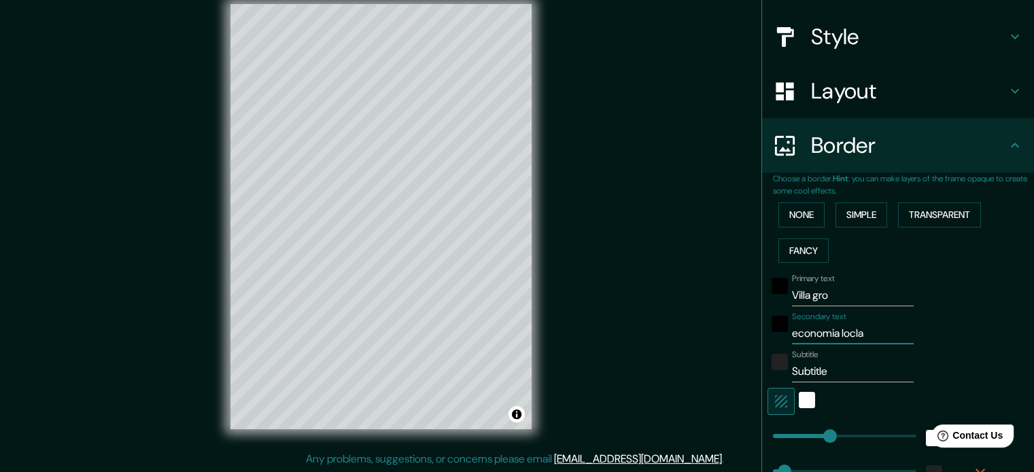
type input "economia l"
type input "177"
type input "35"
type input "economia lo"
type input "177"
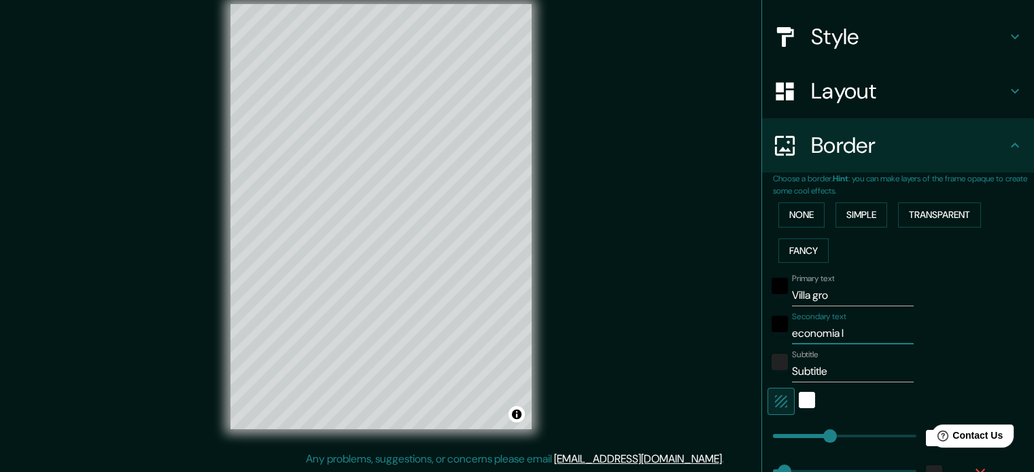
type input "35"
type input "economia loc"
type input "177"
type input "35"
type input "economia local"
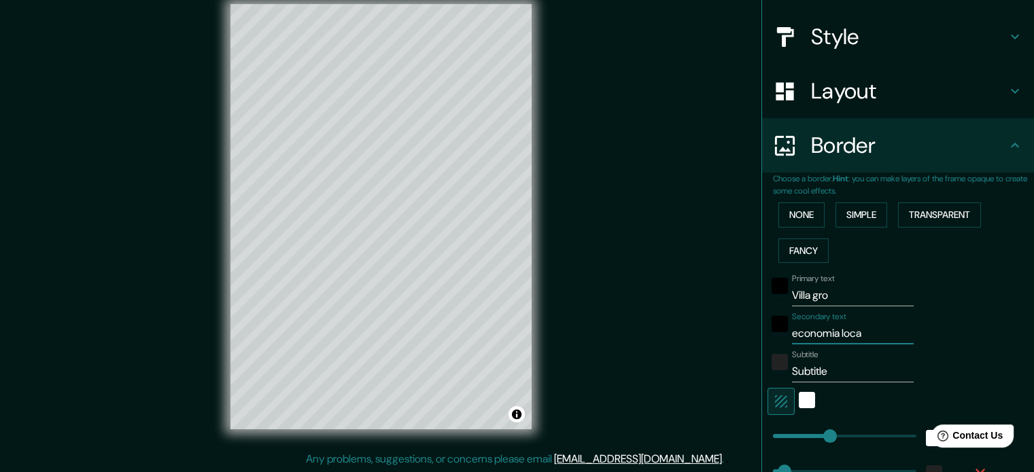
type input "177"
type input "35"
type input "economia local"
click at [796, 370] on input "Subtitle" at bounding box center [853, 372] width 122 height 22
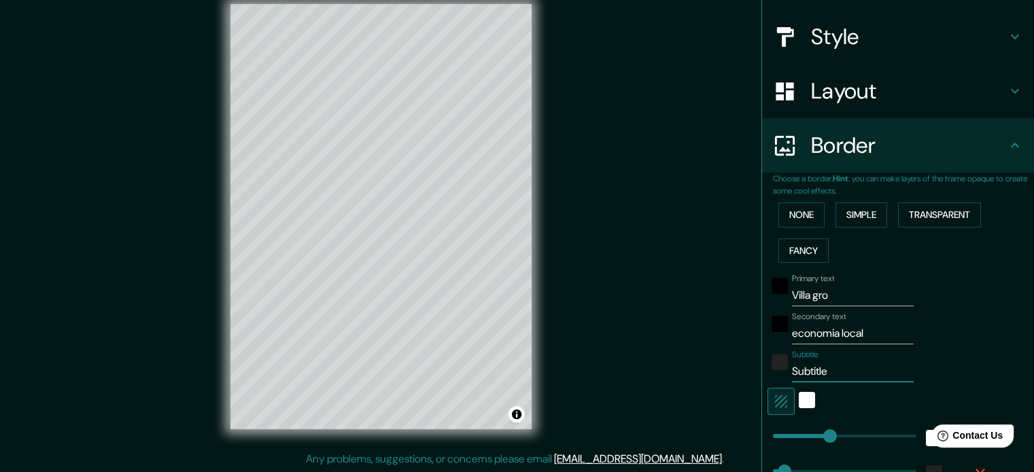
click at [796, 370] on input "Subtitle" at bounding box center [853, 372] width 122 height 22
type input "3"
type input "177"
type input "35"
type input "3r"
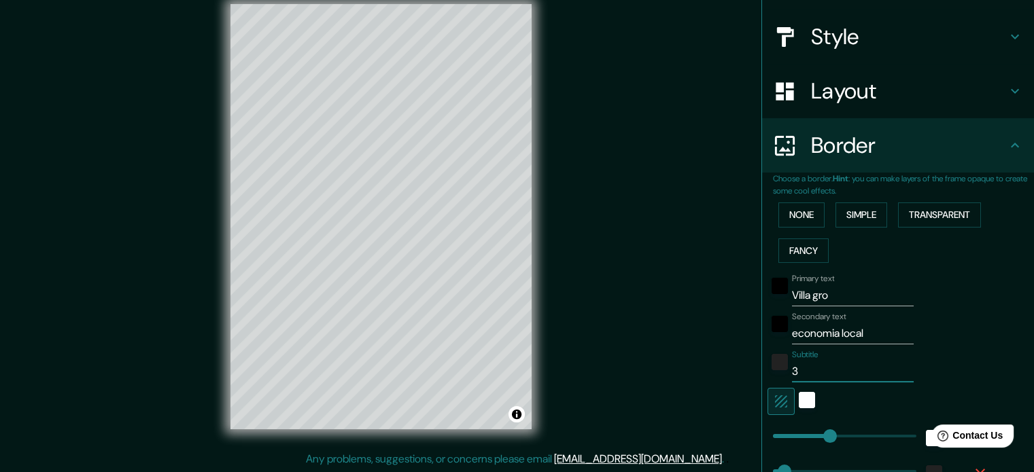
type input "177"
type input "35"
type input "3ro"
type input "177"
type input "35"
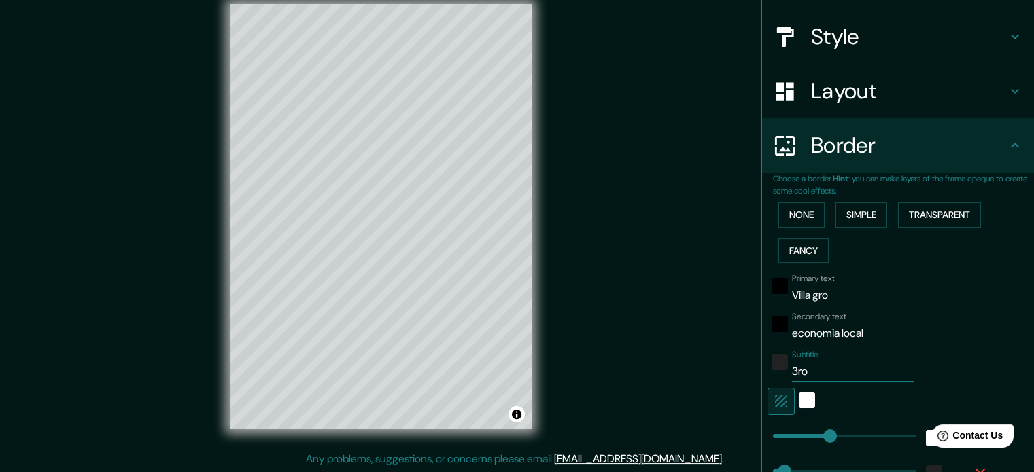
type input "3ro"
type input "177"
type input "35"
type input "3ro i"
type input "177"
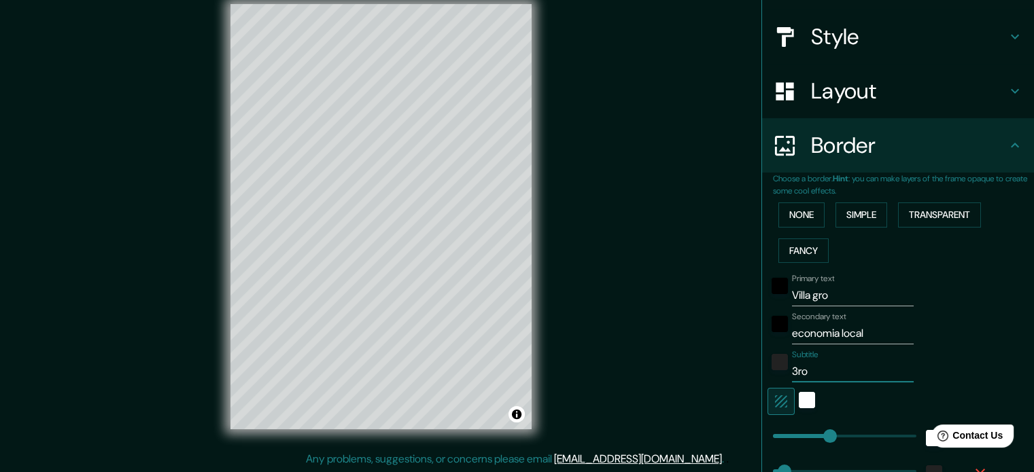
type input "35"
type input "3ro in"
type input "177"
type input "35"
type input "3ro inf"
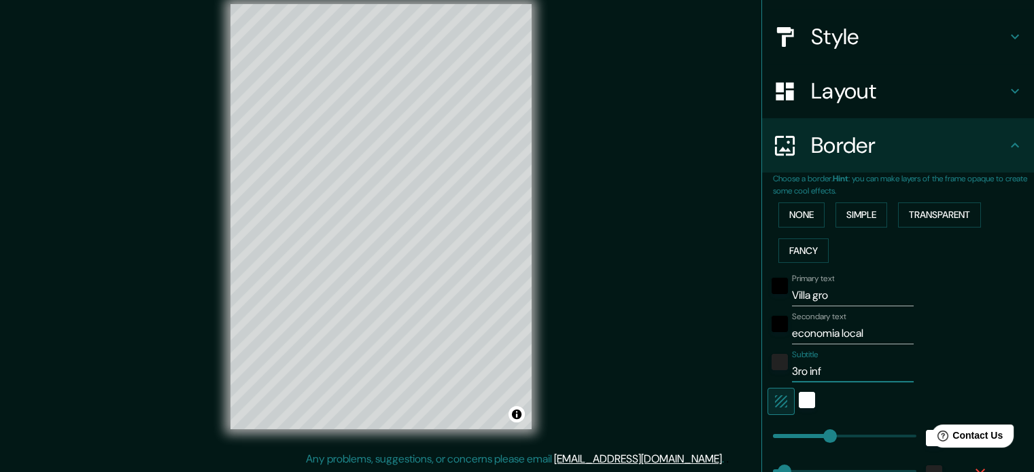
type input "177"
type input "35"
type input "3ro in"
type input "177"
type input "35"
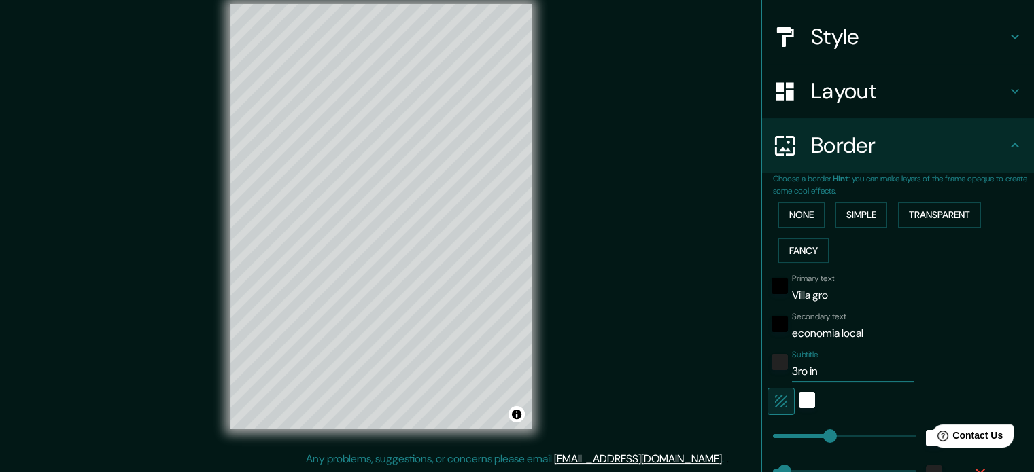
type input "3ro i"
type input "177"
type input "35"
type input "3ro"
type input "177"
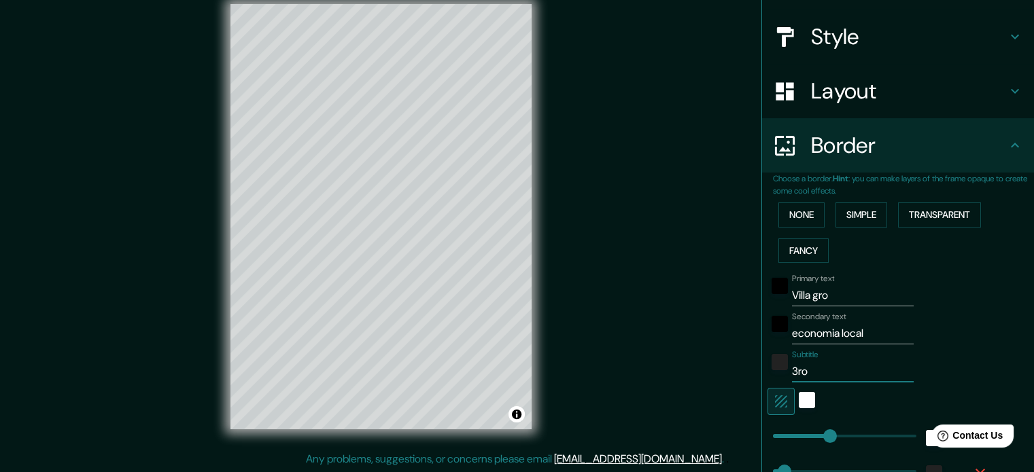
type input "35"
type input "3ro I"
type input "177"
type input "35"
type input "3ro In"
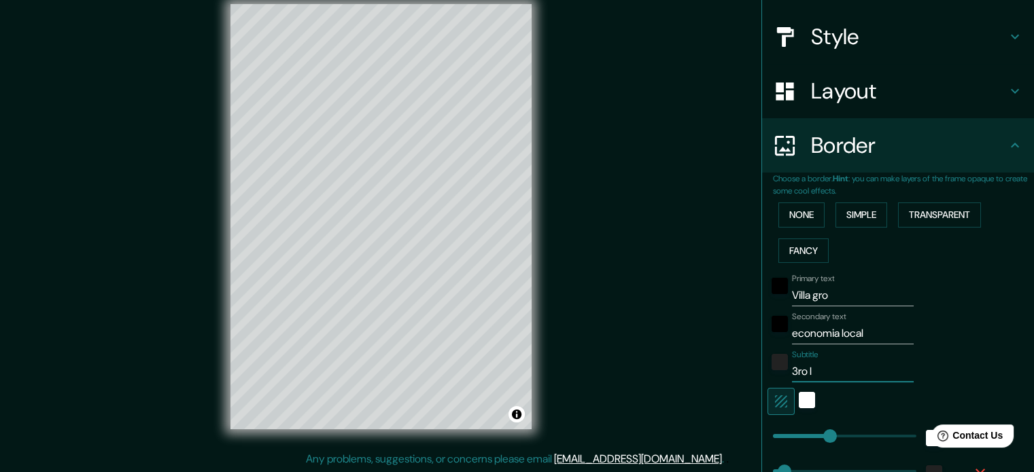
type input "177"
type input "35"
type input "3ro Inf"
type input "177"
type input "35"
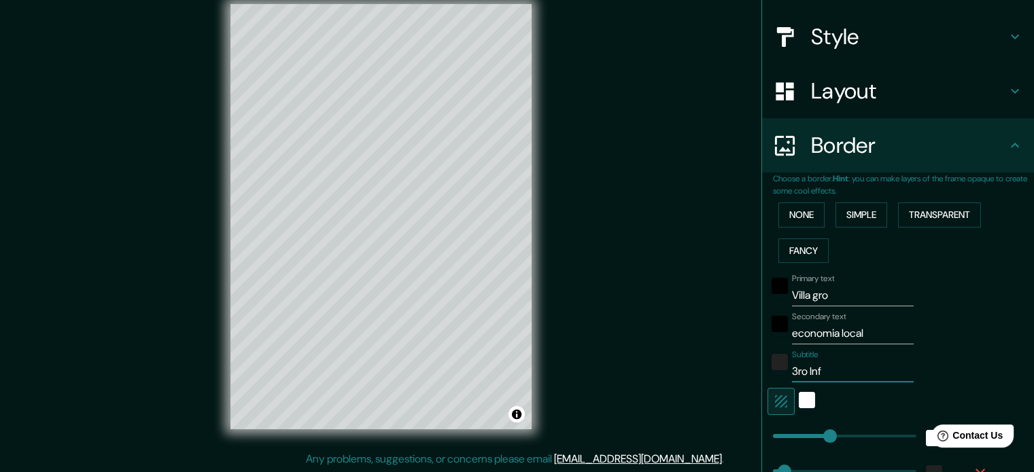
type input "3ro Info"
type input "177"
type input "35"
type input "3ro Infor"
type input "177"
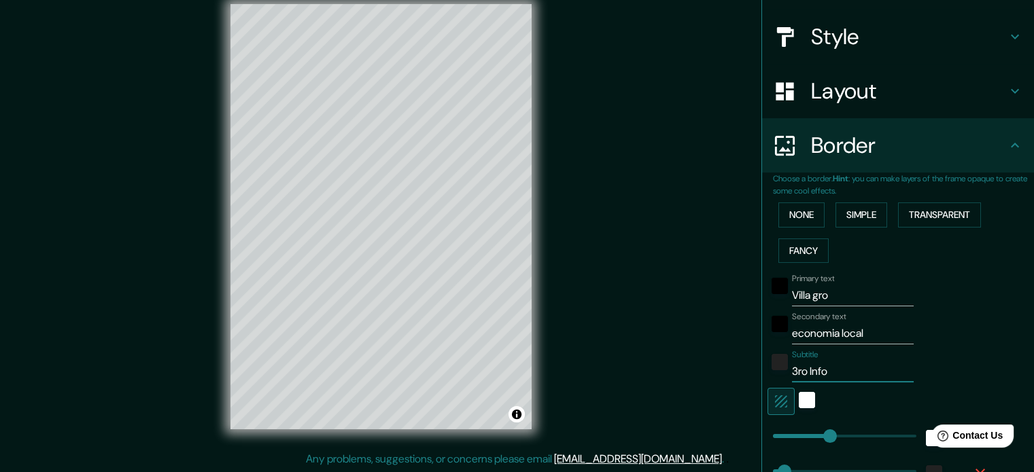
type input "35"
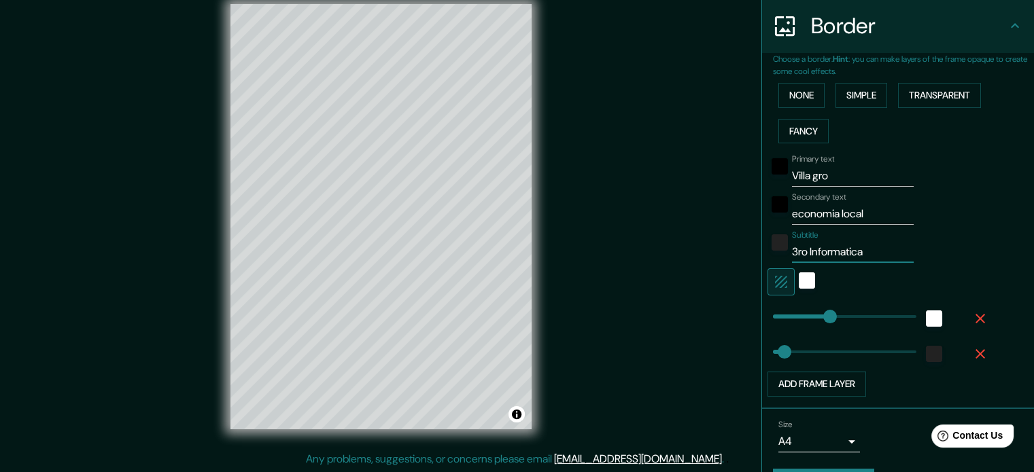
scroll to position [275, 0]
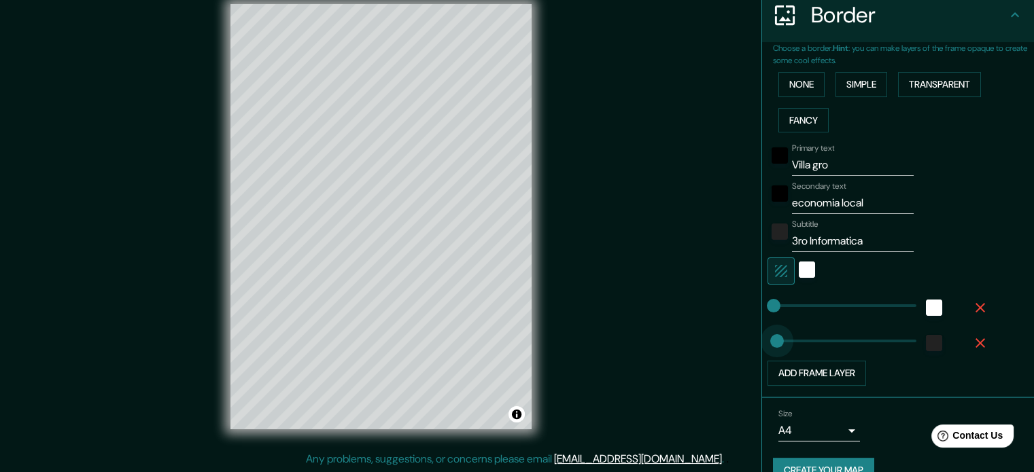
drag, startPoint x: 826, startPoint y: 338, endPoint x: 764, endPoint y: 340, distance: 61.9
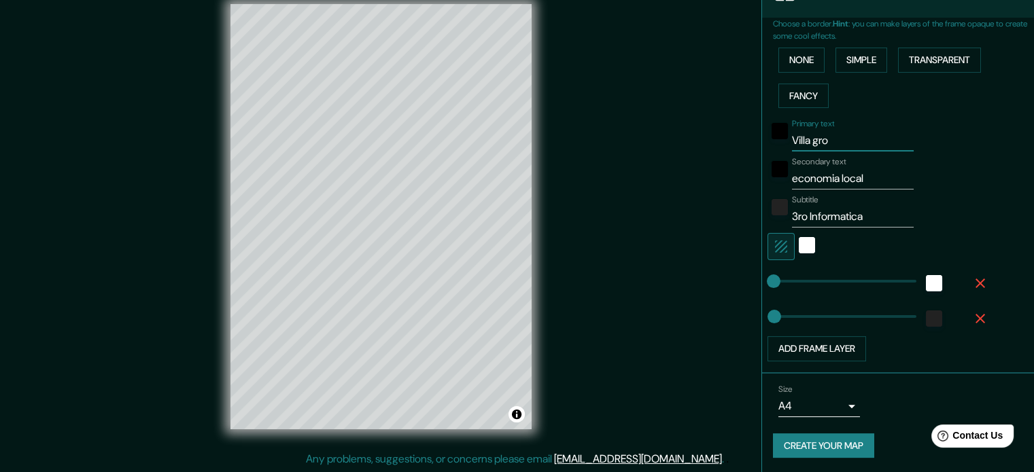
click at [831, 130] on input "Villa gro" at bounding box center [853, 141] width 122 height 22
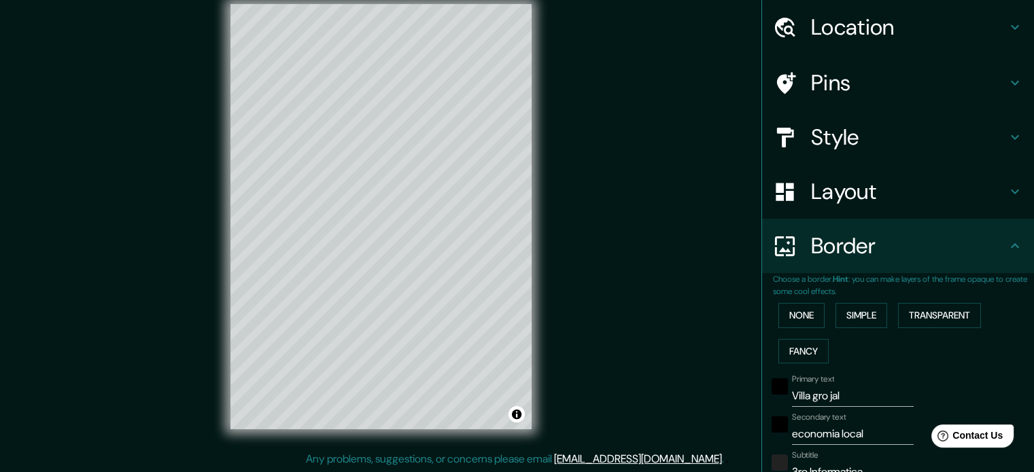
scroll to position [5, 0]
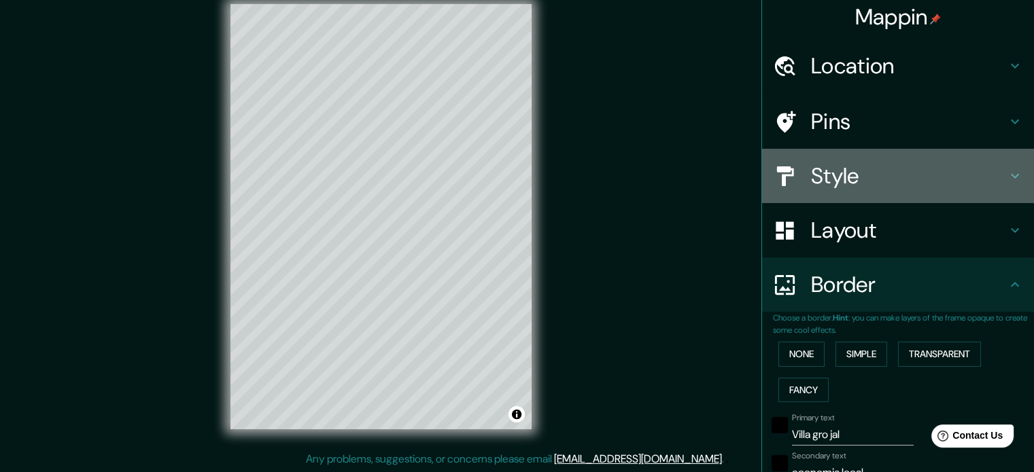
click at [930, 178] on h4 "Style" at bounding box center [909, 175] width 196 height 27
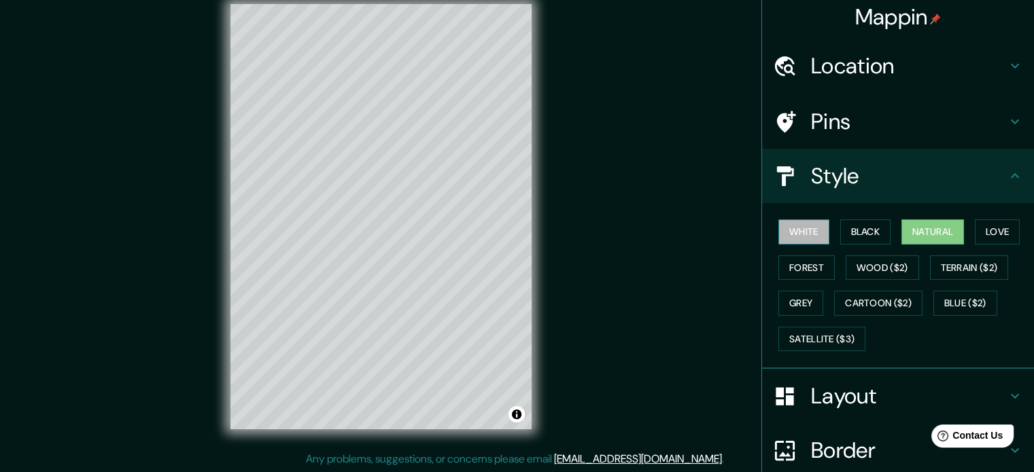
click at [805, 228] on button "White" at bounding box center [803, 232] width 51 height 25
click at [875, 229] on button "Black" at bounding box center [865, 232] width 51 height 25
click at [921, 229] on button "Natural" at bounding box center [932, 232] width 63 height 25
click at [986, 230] on button "Love" at bounding box center [997, 232] width 45 height 25
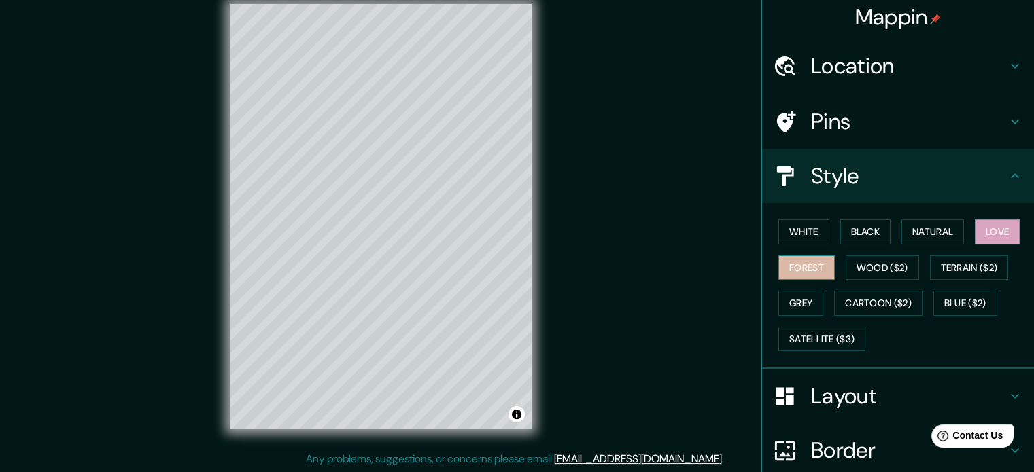
click at [812, 263] on button "Forest" at bounding box center [806, 268] width 56 height 25
click at [789, 298] on button "Grey" at bounding box center [800, 303] width 45 height 25
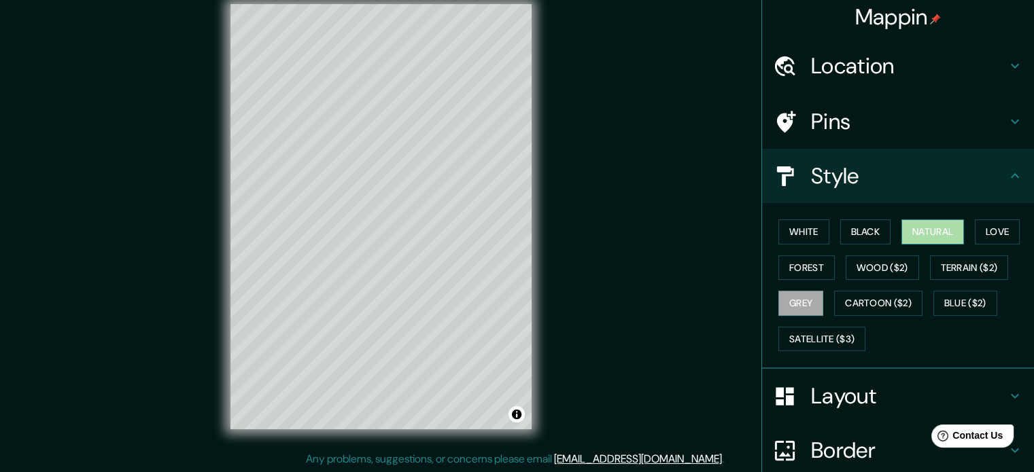
click at [922, 230] on button "Natural" at bounding box center [932, 232] width 63 height 25
click at [804, 233] on button "White" at bounding box center [803, 232] width 51 height 25
click at [924, 227] on button "Natural" at bounding box center [932, 232] width 63 height 25
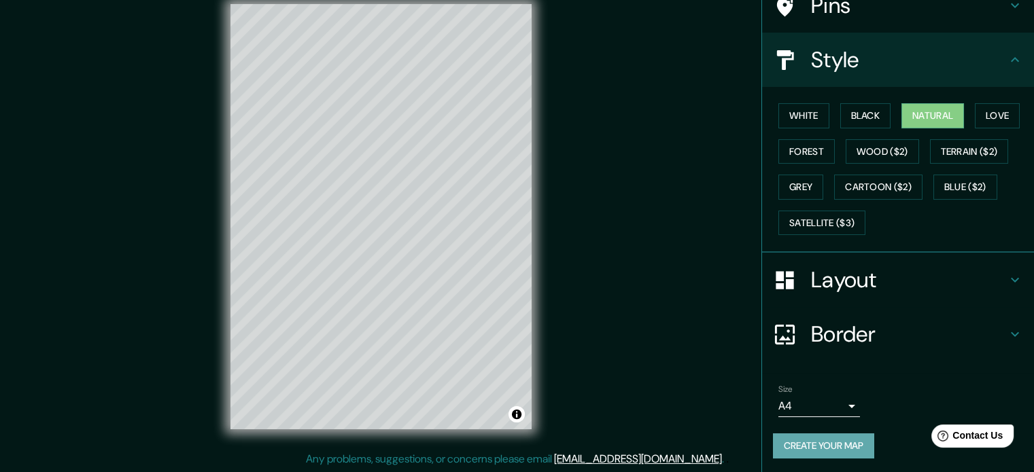
click at [822, 445] on button "Create your map" at bounding box center [823, 446] width 101 height 25
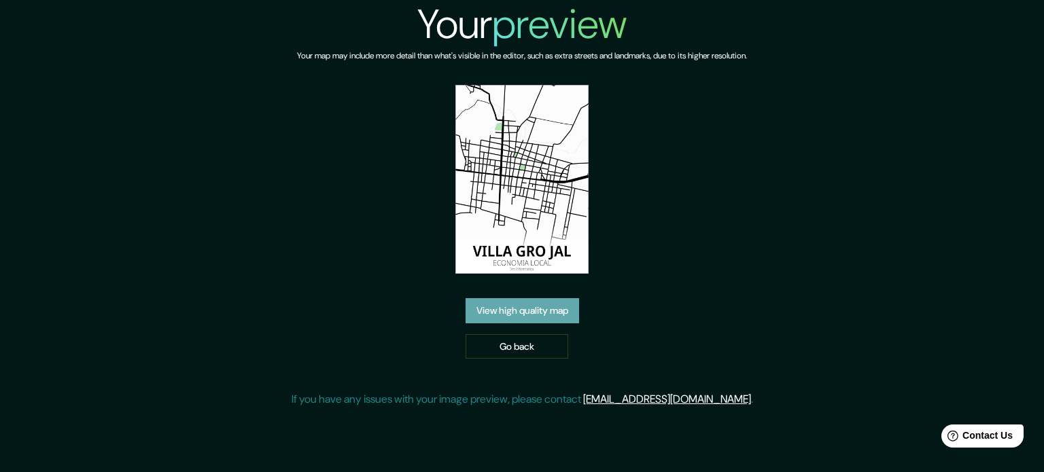
click at [548, 311] on link "View high quality map" at bounding box center [522, 310] width 113 height 25
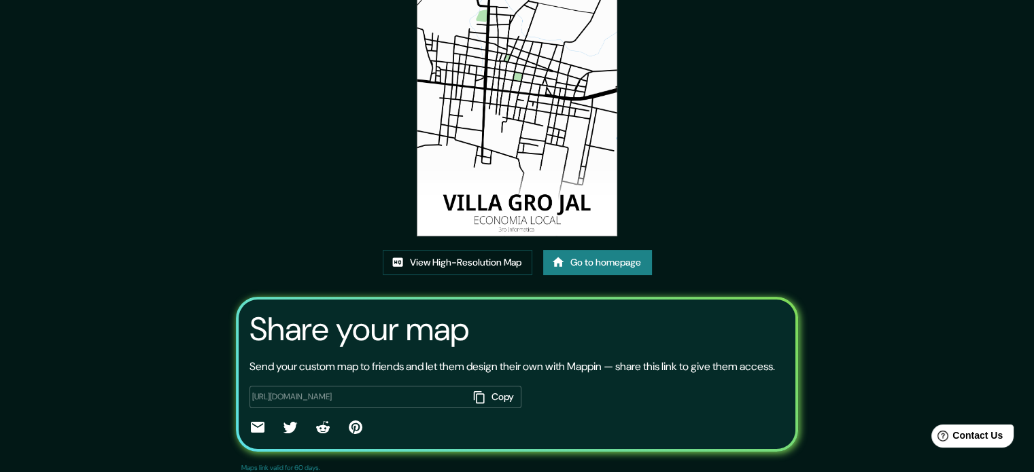
scroll to position [108, 0]
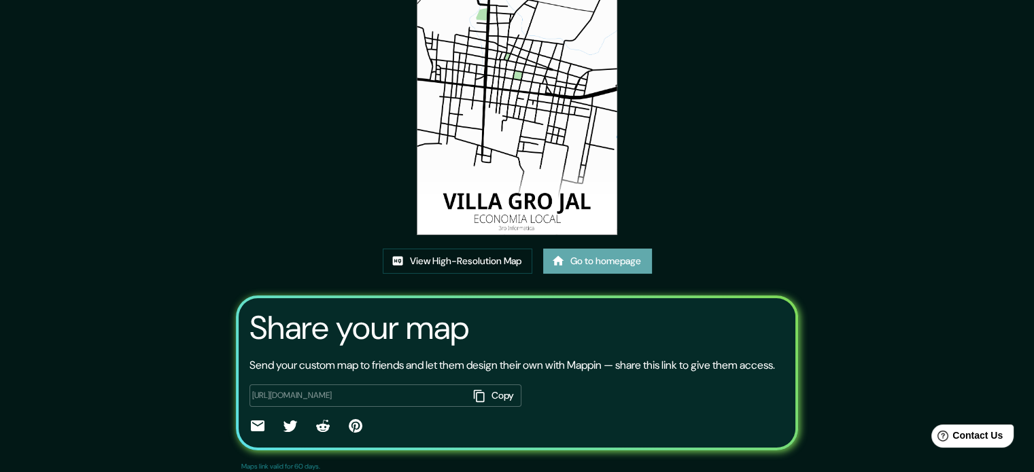
click at [598, 258] on link "Go to homepage" at bounding box center [597, 261] width 109 height 25
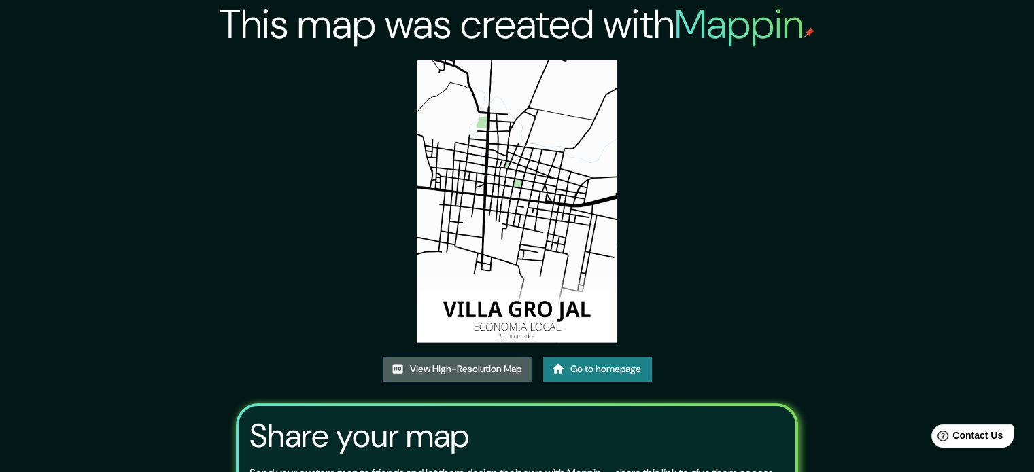
click at [438, 372] on link "View High-Resolution Map" at bounding box center [458, 369] width 150 height 25
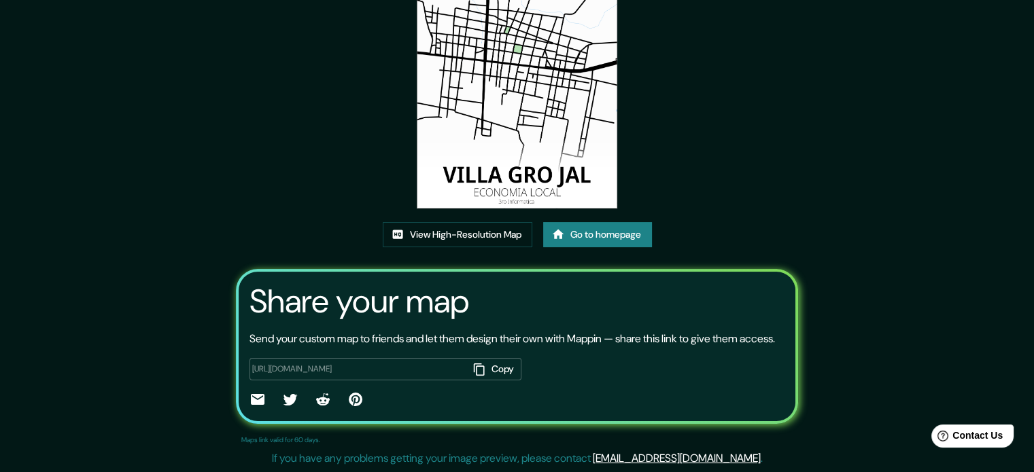
click at [491, 373] on button "Copy" at bounding box center [494, 369] width 53 height 22
